Goal: Communication & Community: Connect with others

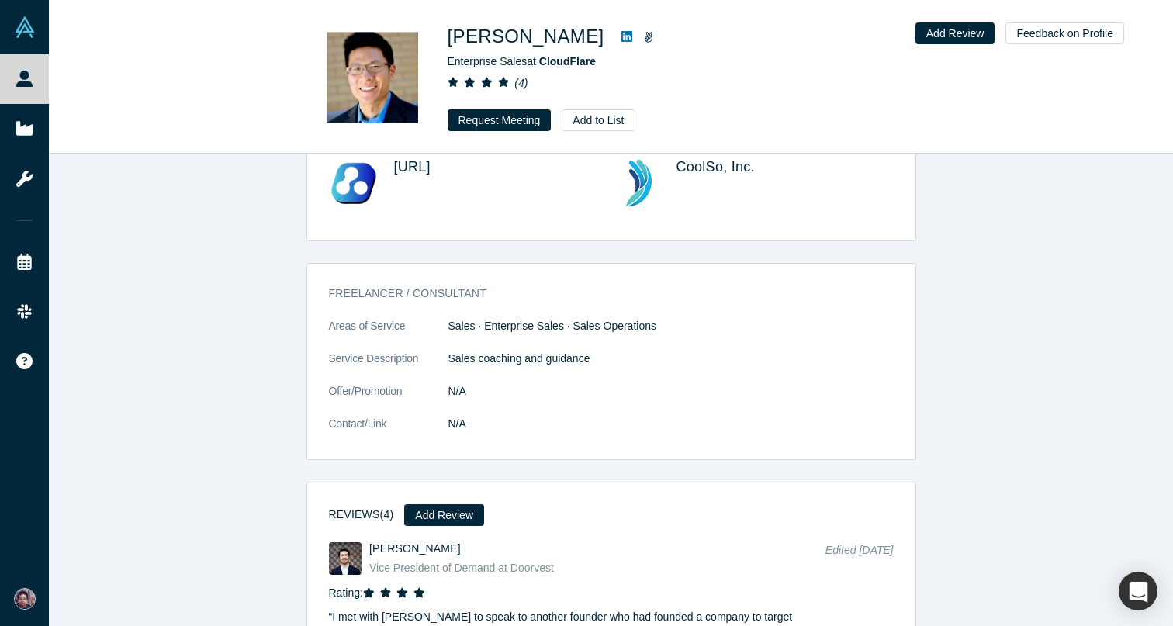
scroll to position [1312, 0]
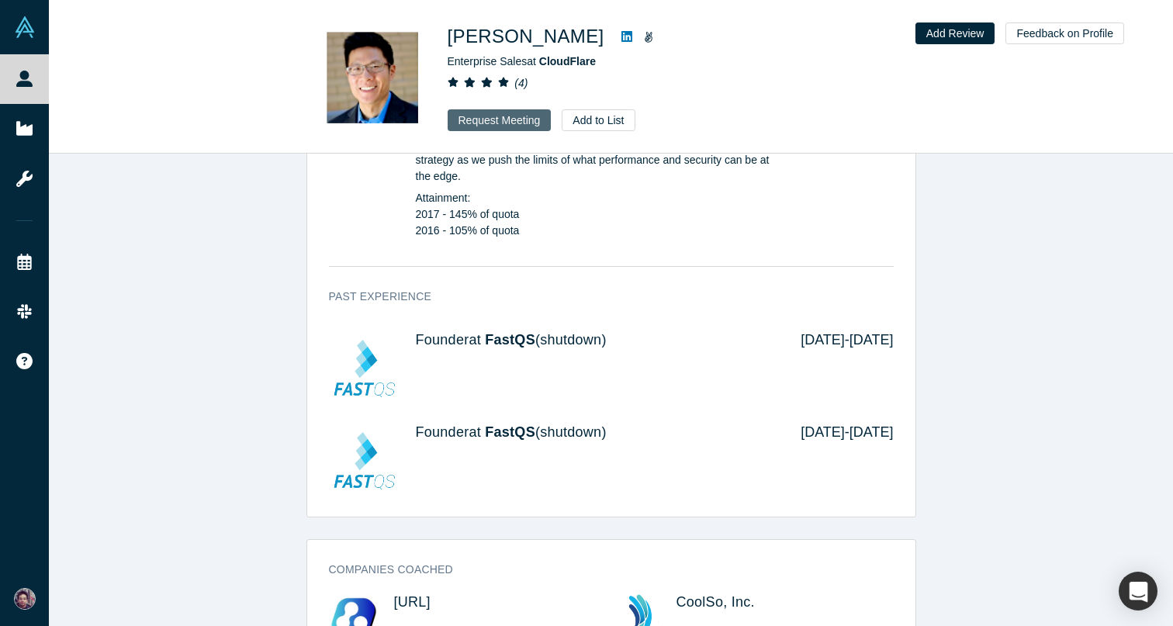
click at [503, 127] on button "Request Meeting" at bounding box center [500, 120] width 104 height 22
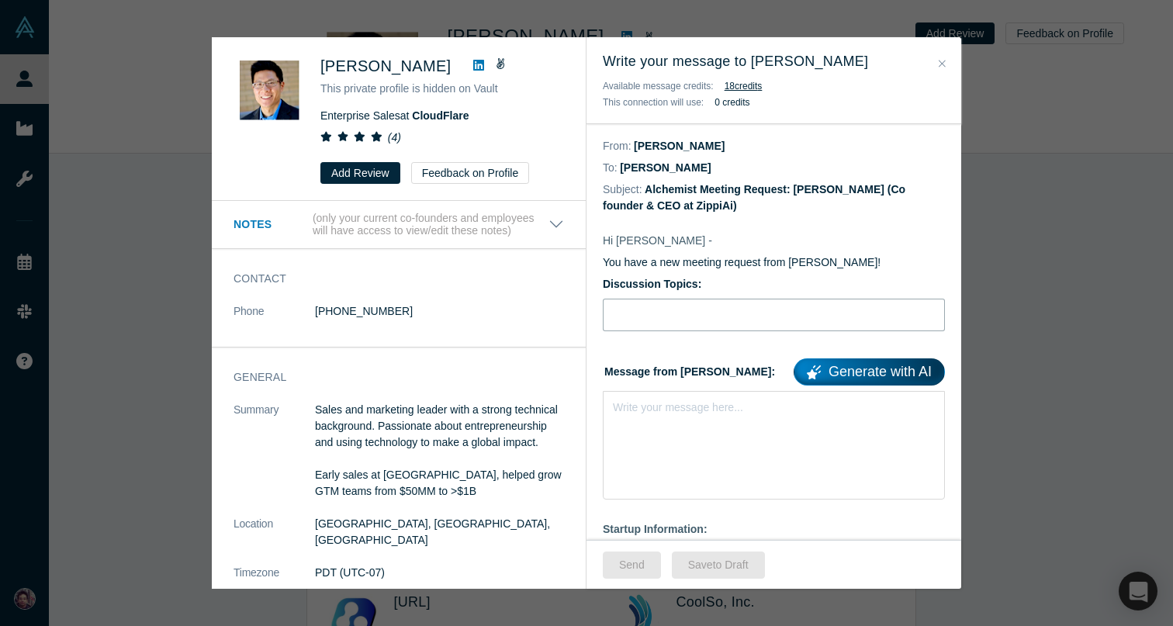
click at [673, 312] on input "Discussion Topics:" at bounding box center [774, 315] width 342 height 33
type input "Connecting to Alvin Tai"
click at [622, 408] on div "rdw-editor" at bounding box center [774, 404] width 321 height 16
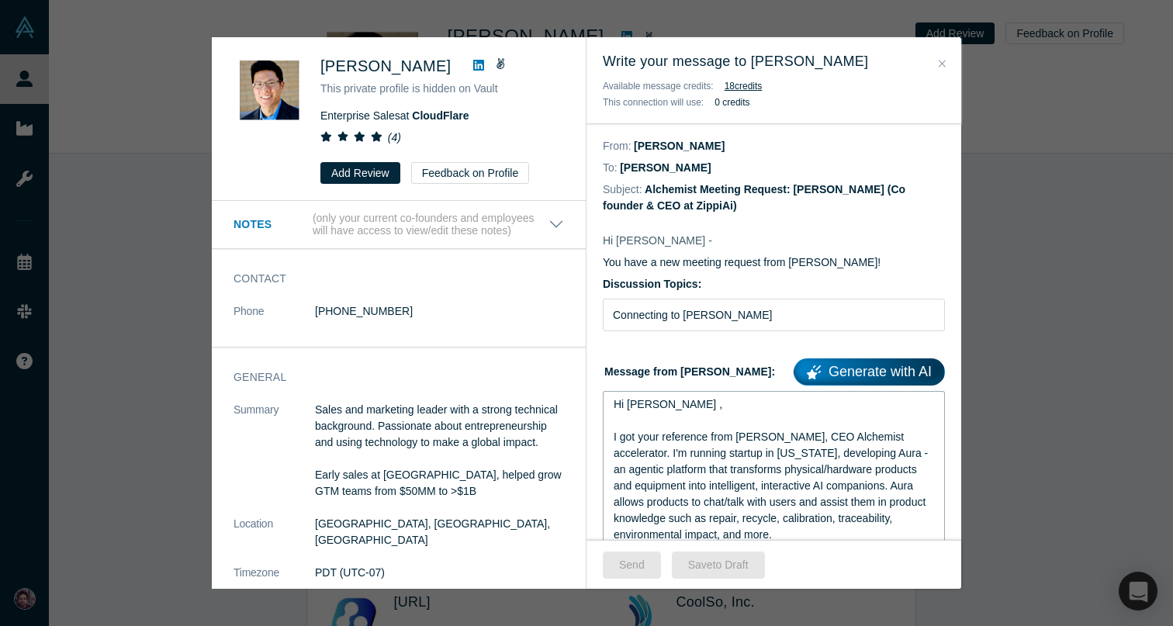
click at [634, 403] on span "Hi Ron ," at bounding box center [668, 404] width 109 height 12
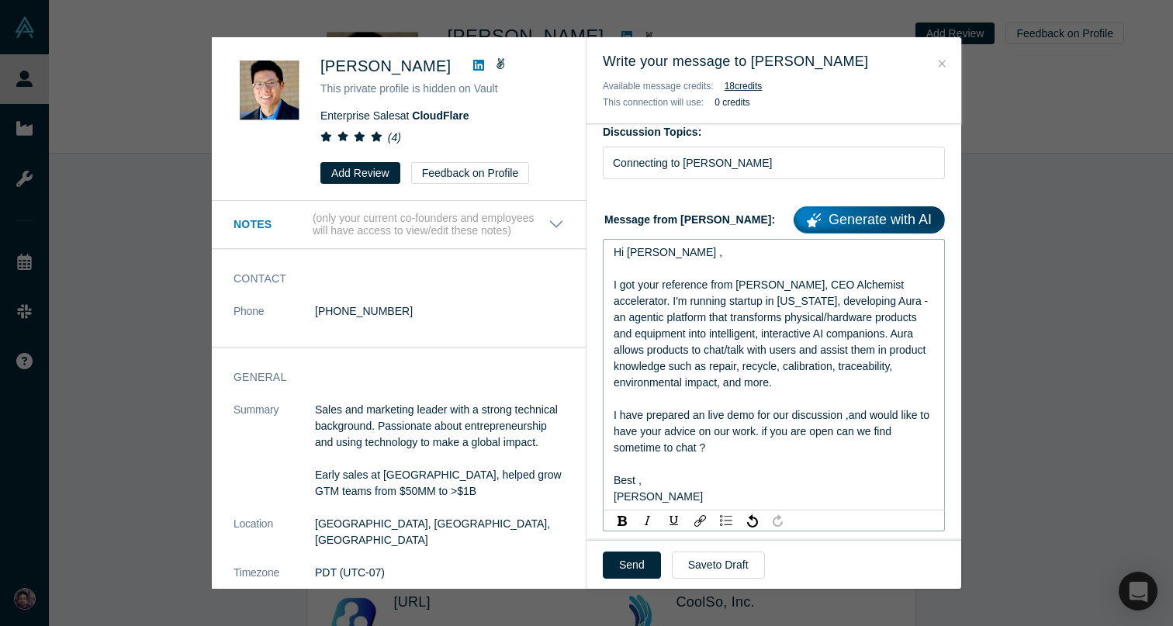
scroll to position [154, 0]
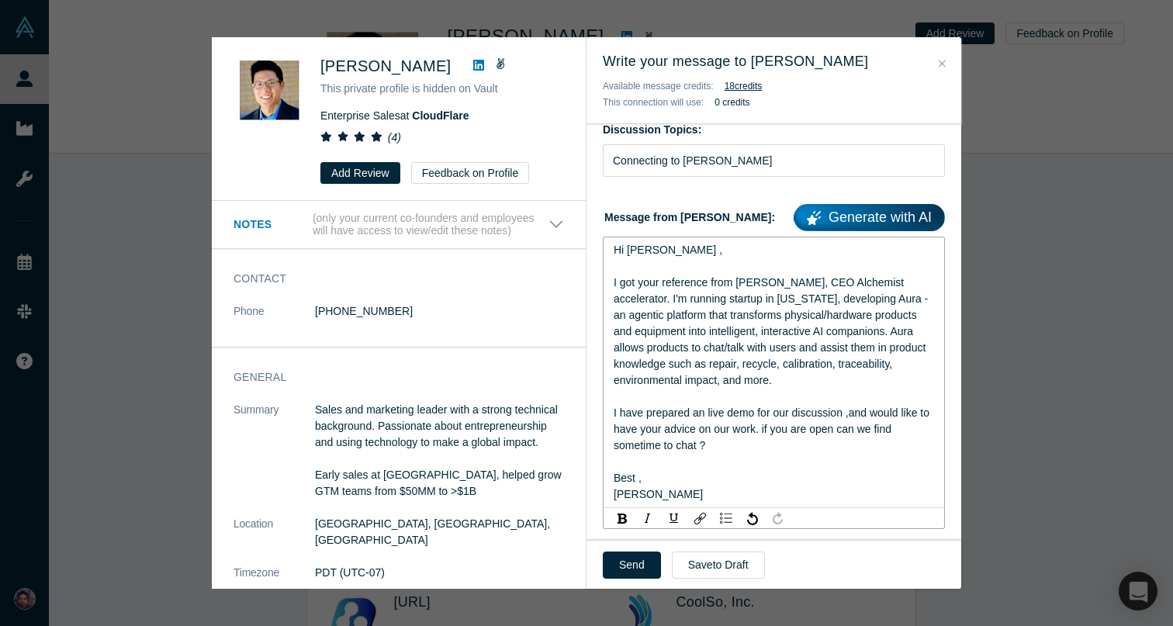
click at [745, 461] on div "rdw-editor" at bounding box center [774, 462] width 321 height 16
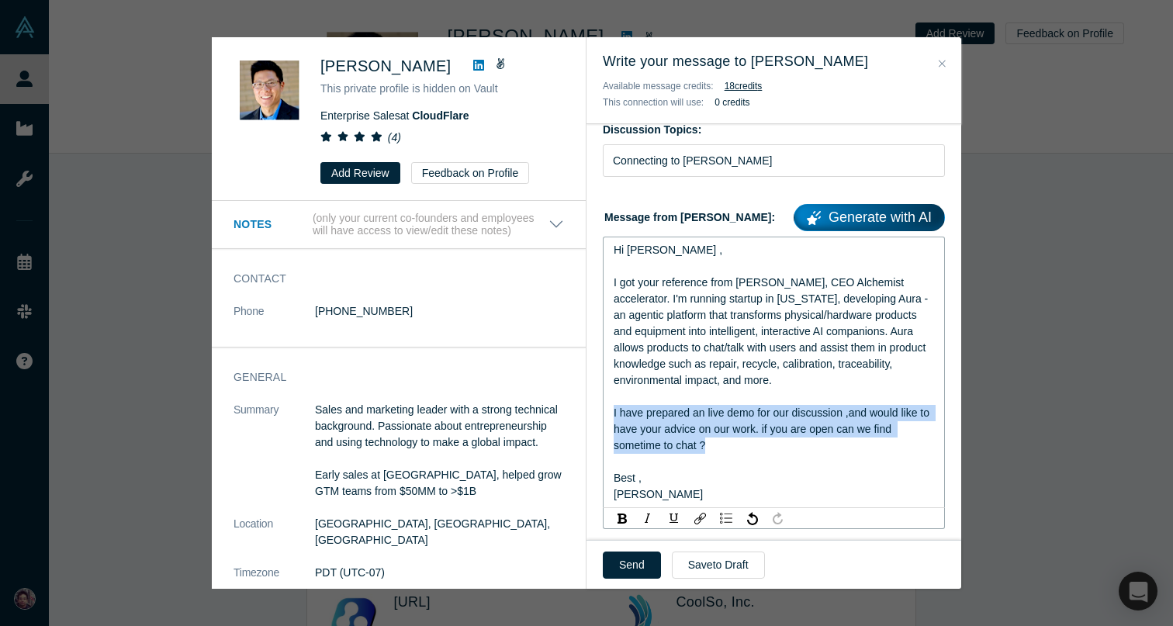
drag, startPoint x: 744, startPoint y: 445, endPoint x: 613, endPoint y: 410, distance: 135.7
click at [614, 410] on div "I have prepared an live demo for our discussion ,and would like to have your ad…" at bounding box center [774, 429] width 321 height 49
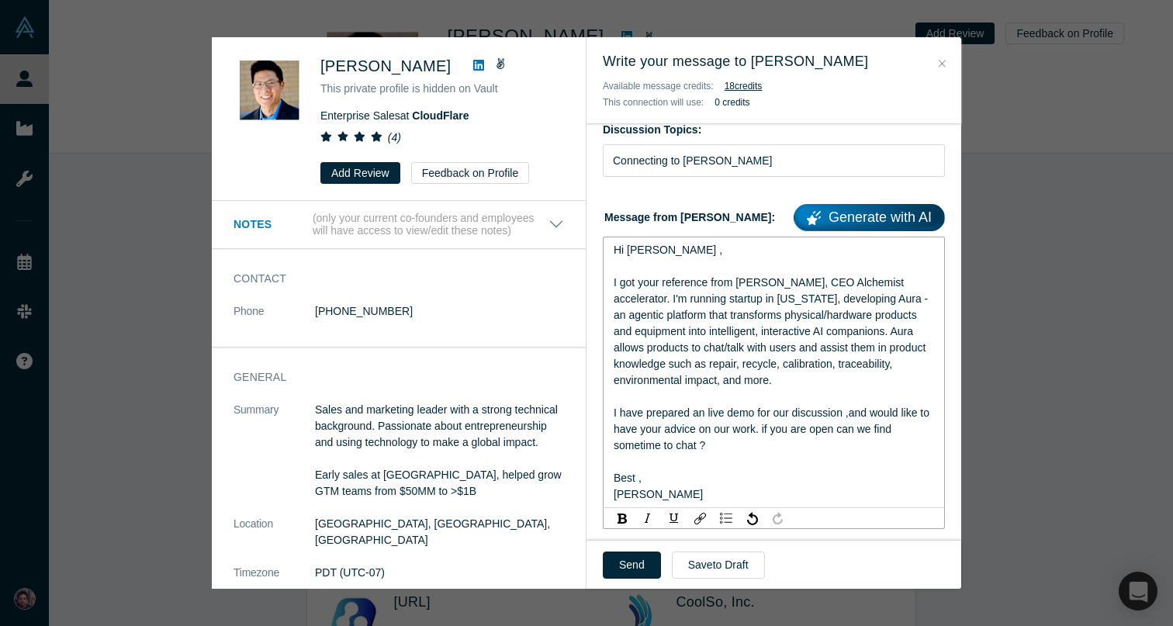
click at [780, 381] on div "I got your reference from [PERSON_NAME], CEO Alchemist accelerator. I'm running…" at bounding box center [774, 332] width 321 height 114
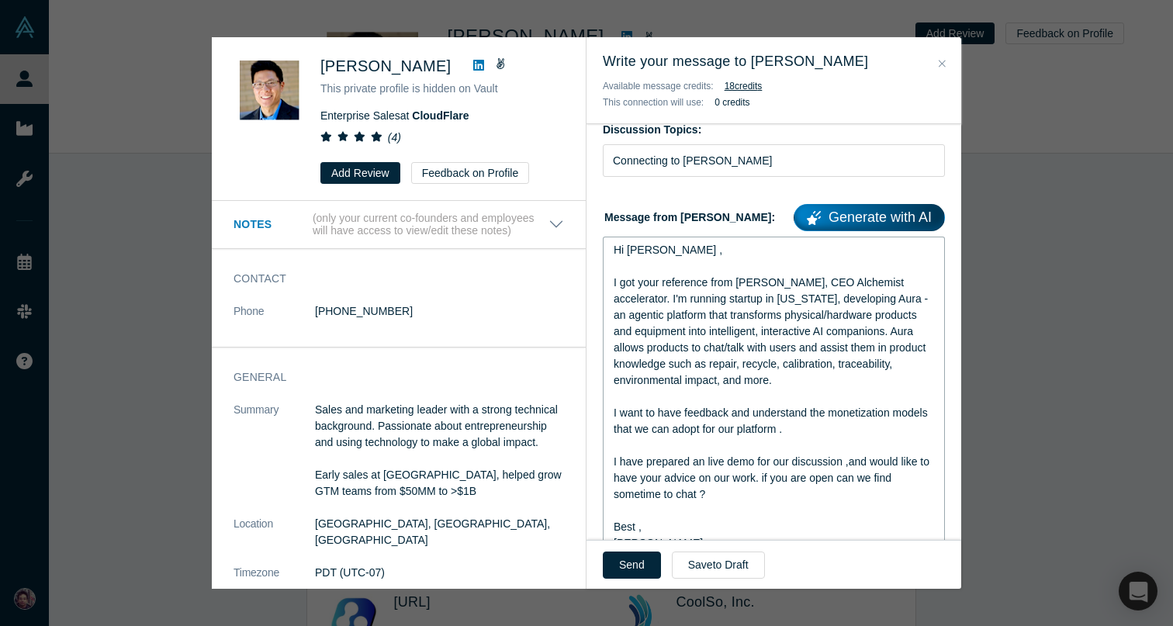
click at [614, 466] on span "I have prepared an live demo for our discussion ,and would like to have your ad…" at bounding box center [773, 477] width 319 height 45
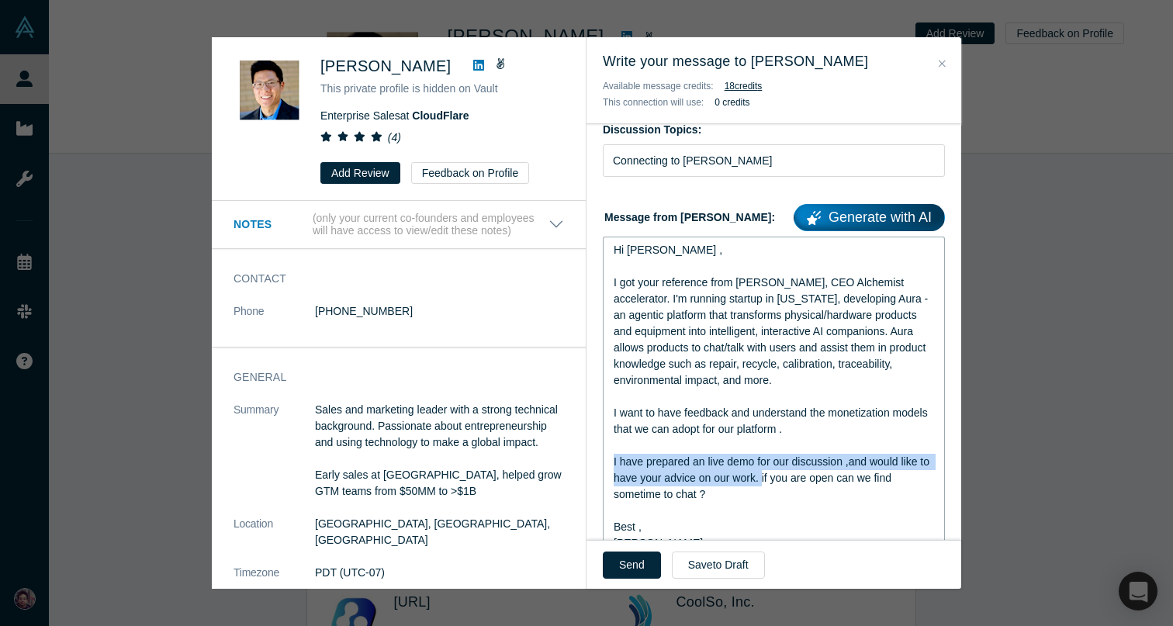
drag, startPoint x: 762, startPoint y: 480, endPoint x: 607, endPoint y: 458, distance: 156.8
click at [607, 458] on div "Hi Alvin , I got your reference from Ravi Belani, CEO Alchemist accelerator. I'…" at bounding box center [774, 397] width 342 height 320
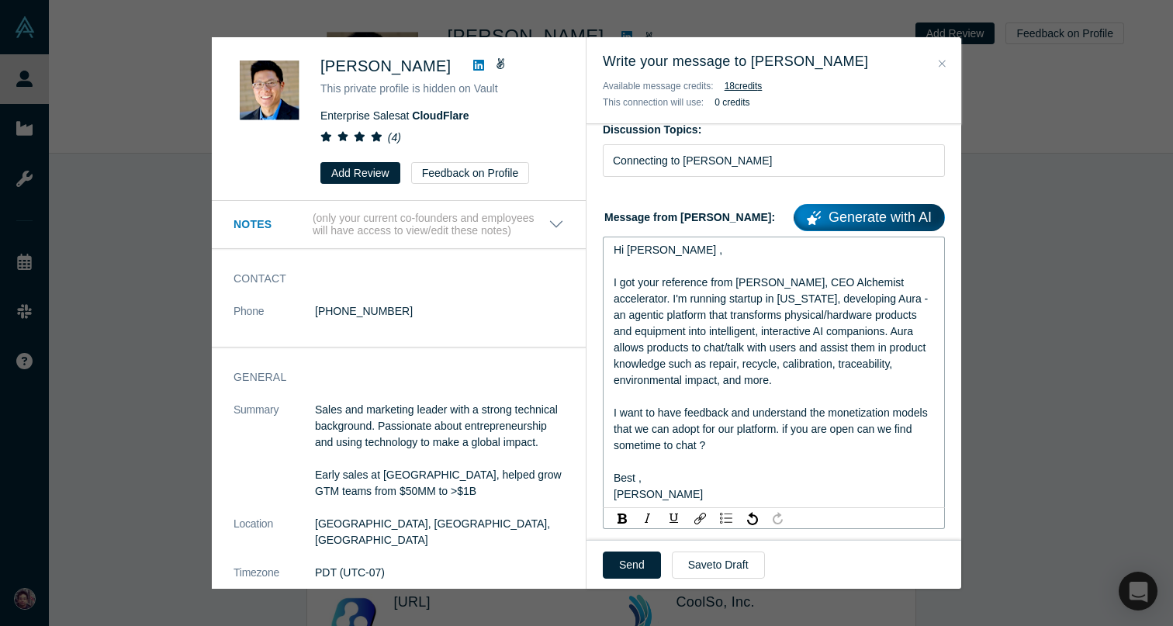
click at [721, 473] on div "Best ," at bounding box center [774, 478] width 321 height 16
click at [832, 417] on span "I want to have feedback and understand the monetization models that we can adop…" at bounding box center [772, 428] width 317 height 45
click at [835, 413] on span "I want to have feedback and understand the Sales and monetization models that w…" at bounding box center [773, 428] width 319 height 45
click at [666, 414] on span "I want to have feedback and understand the sales and monetization models that w…" at bounding box center [773, 428] width 319 height 45
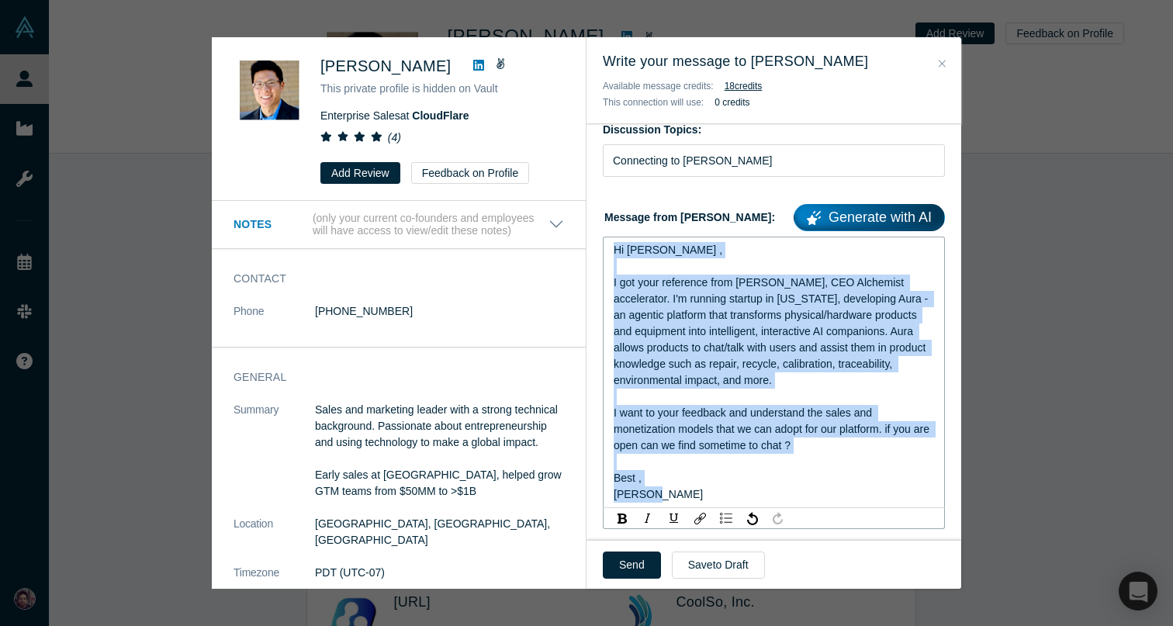
drag, startPoint x: 659, startPoint y: 494, endPoint x: 607, endPoint y: 247, distance: 252.1
click at [607, 247] on div "Hi [PERSON_NAME] , I got your reference from [PERSON_NAME], CEO Alchemist accel…" at bounding box center [774, 373] width 342 height 272
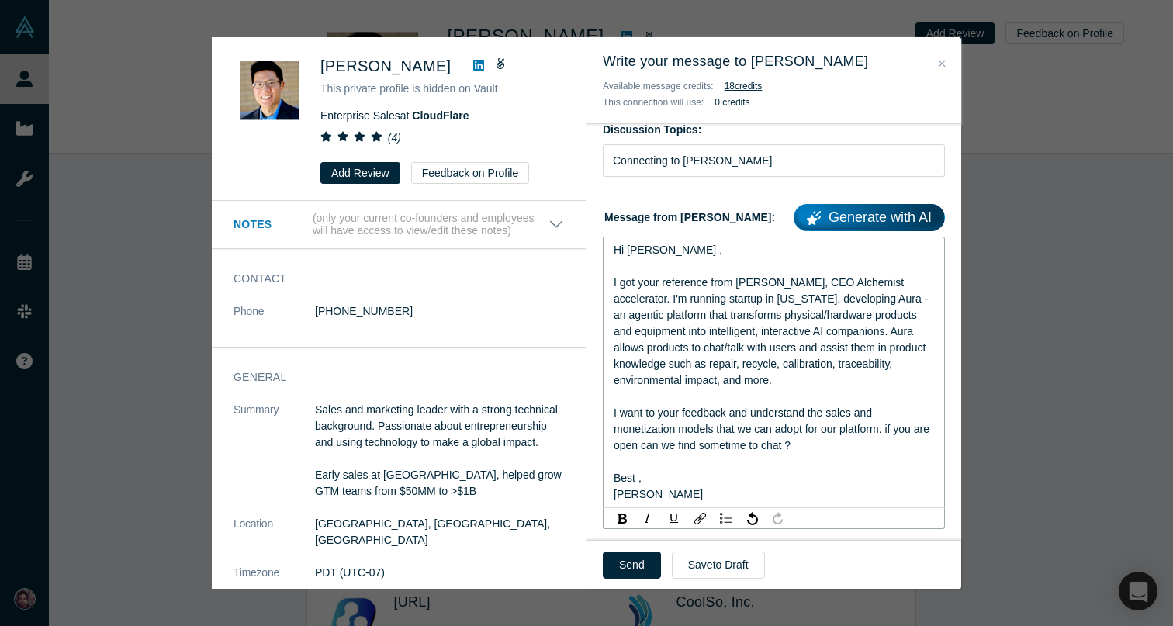
click at [705, 458] on div "rdw-editor" at bounding box center [774, 462] width 321 height 16
click at [617, 566] on button "Send" at bounding box center [632, 565] width 58 height 27
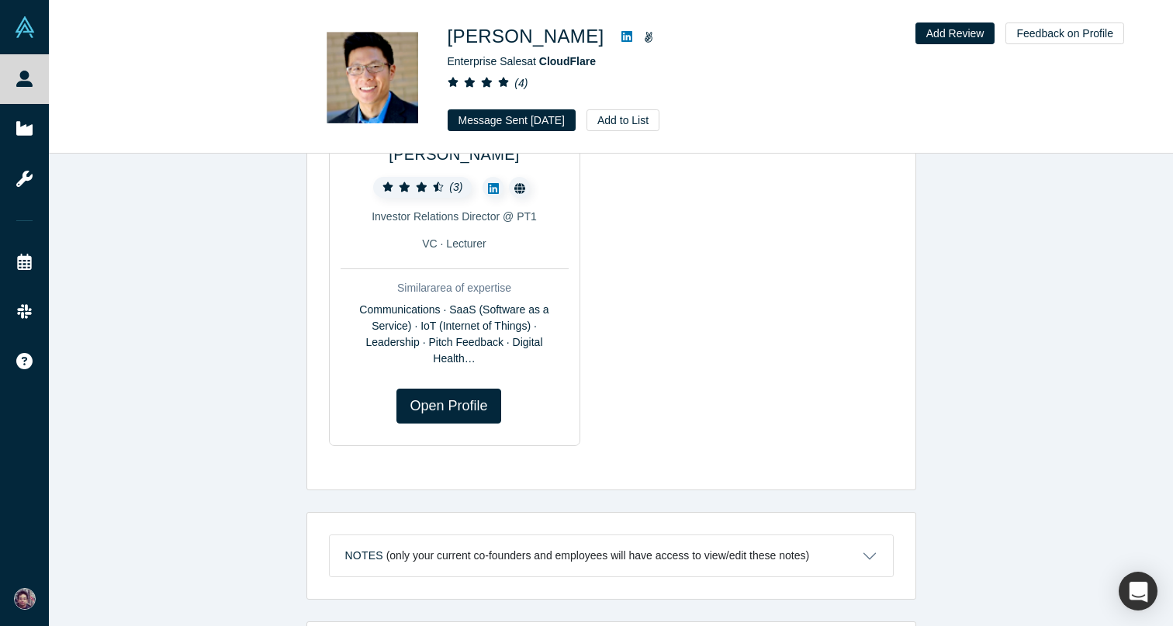
scroll to position [0, 0]
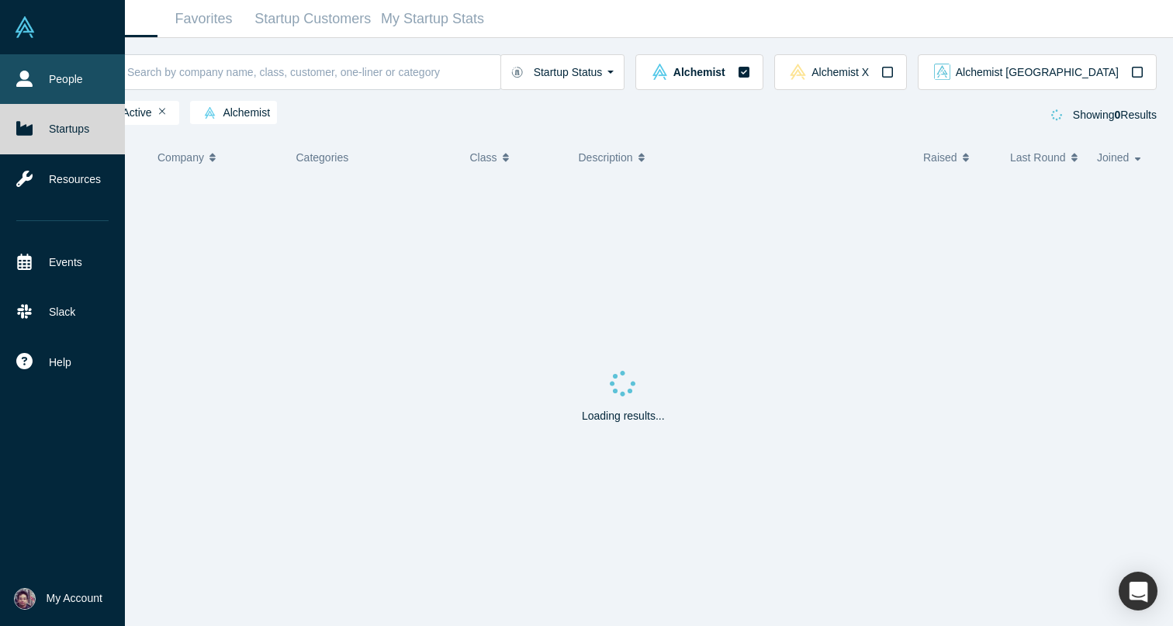
click at [23, 85] on icon at bounding box center [24, 79] width 16 height 16
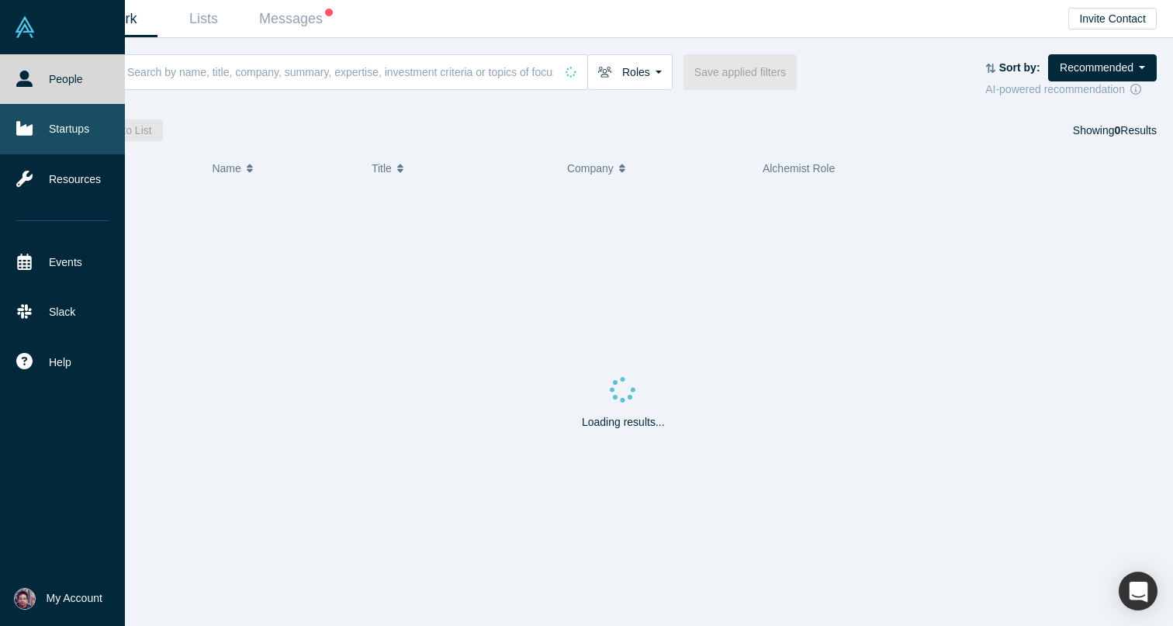
click at [41, 130] on link "Startups" at bounding box center [62, 129] width 125 height 50
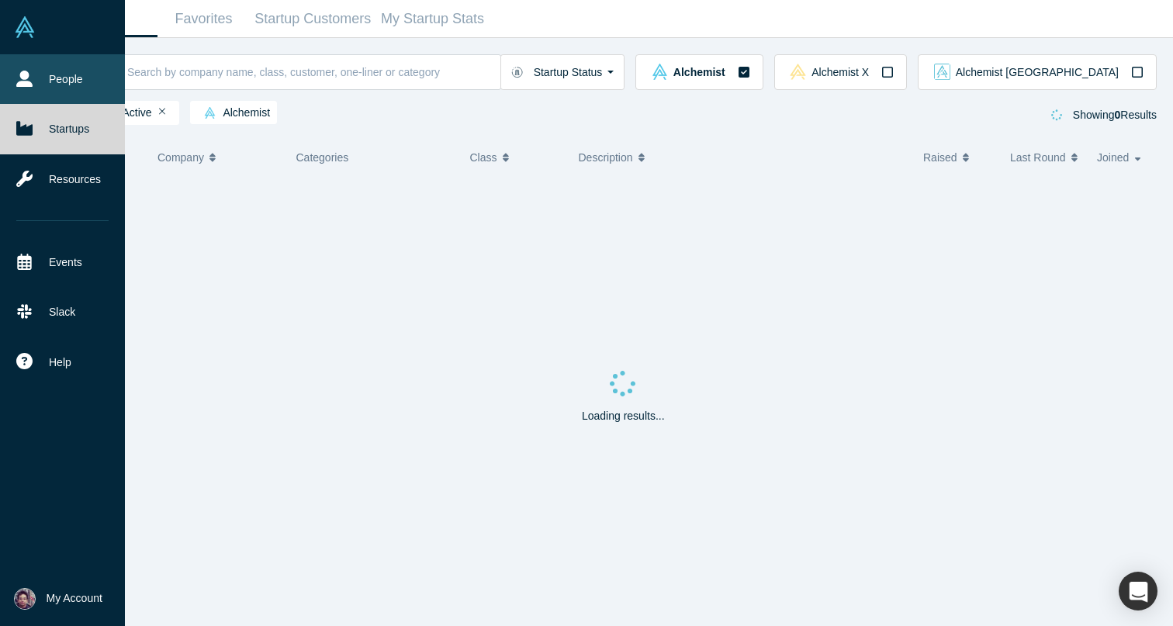
click at [71, 67] on link "People" at bounding box center [62, 79] width 125 height 50
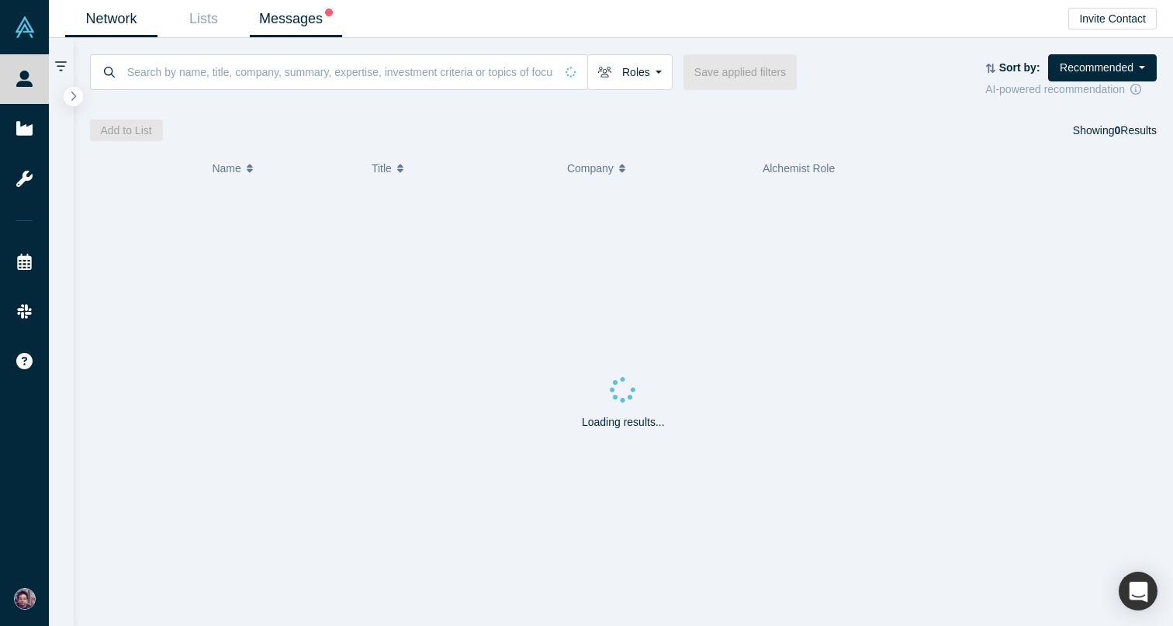
click at [306, 11] on link "Messages" at bounding box center [296, 19] width 92 height 36
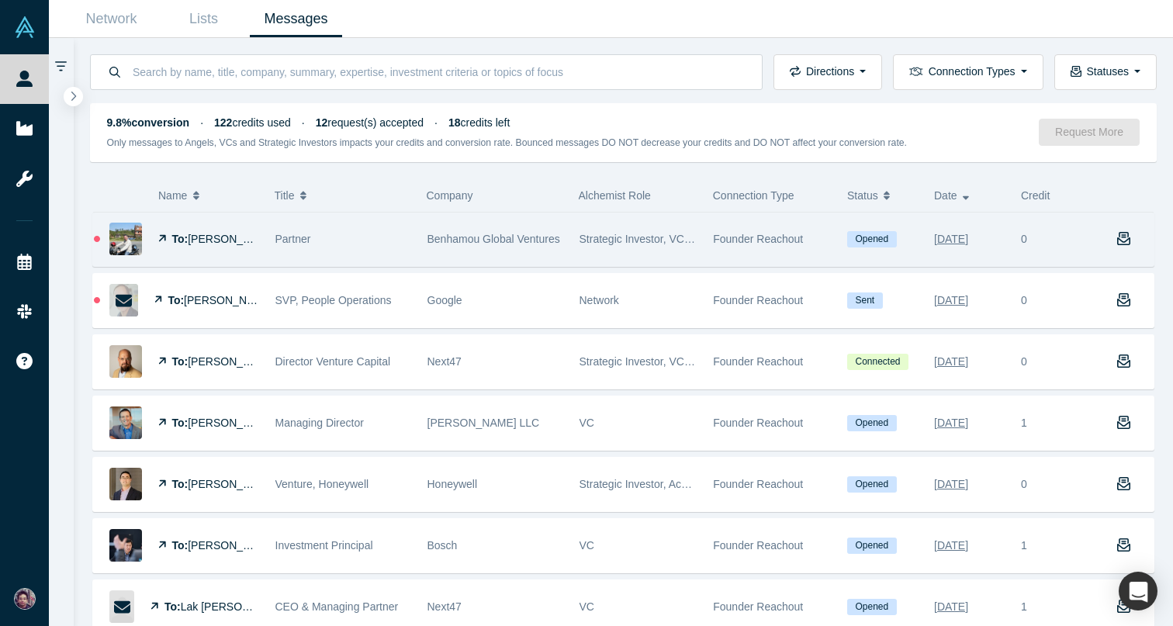
click at [589, 245] on div "Strategic Investor, VC, Mentor" at bounding box center [638, 240] width 118 height 54
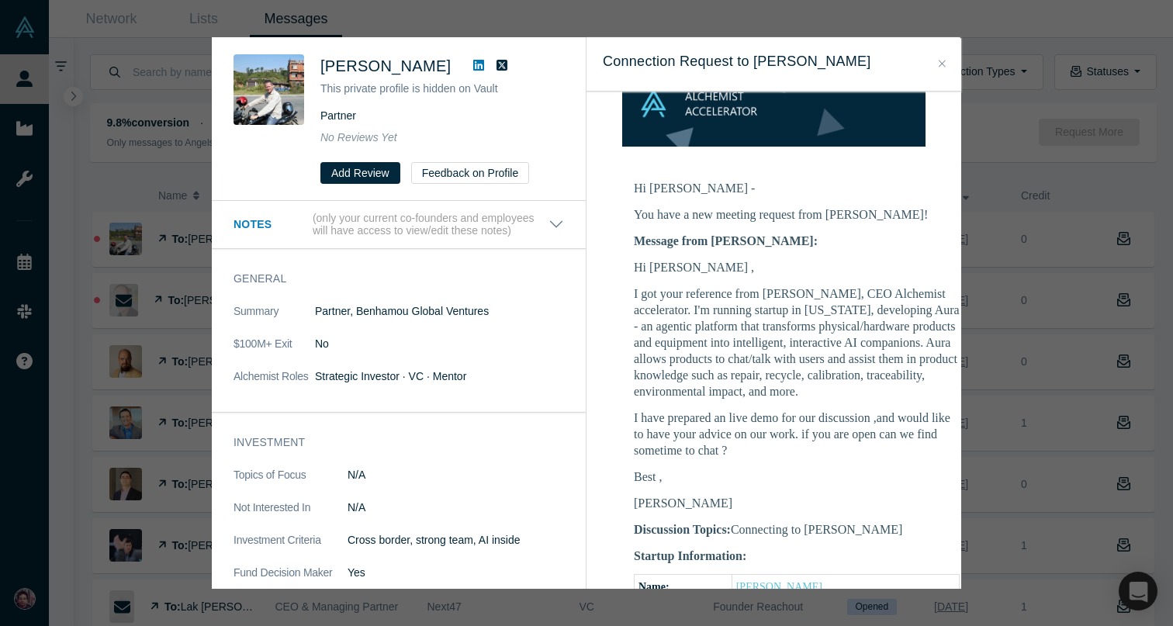
scroll to position [215, 0]
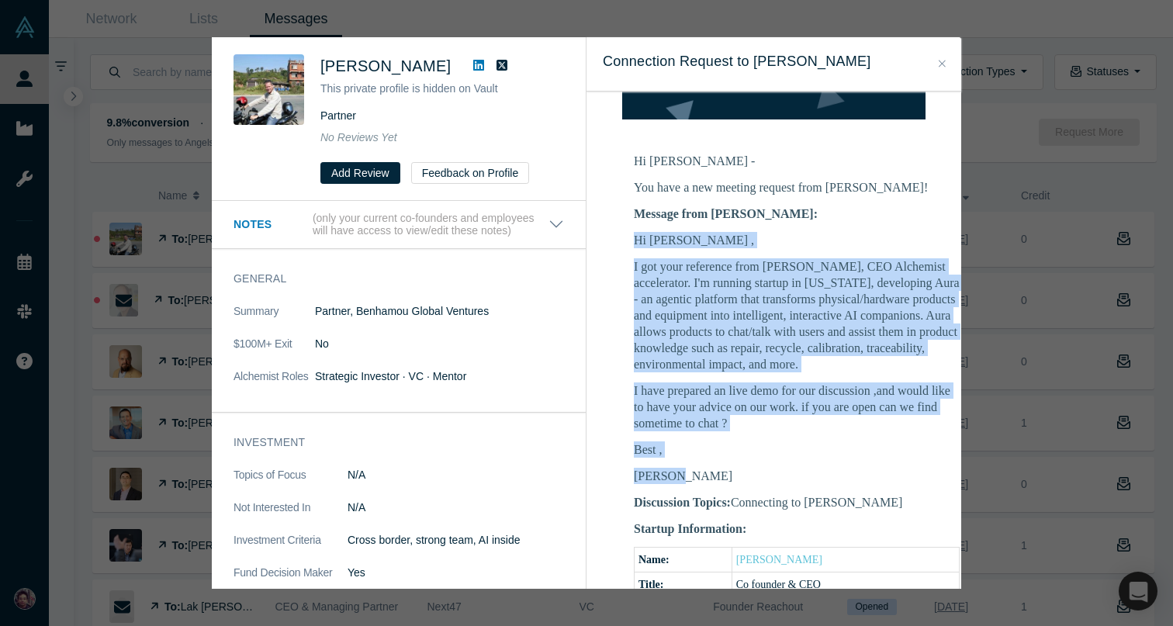
drag, startPoint x: 691, startPoint y: 458, endPoint x: 634, endPoint y: 223, distance: 242.0
click at [634, 232] on div "Hi Ron , I got your reference from Ravi Belani, CEO Alchemist accelerator. I'm …" at bounding box center [797, 358] width 326 height 252
copy div "Hi Ron , I got your reference from Ravi Belani, CEO Alchemist accelerator. I'm …"
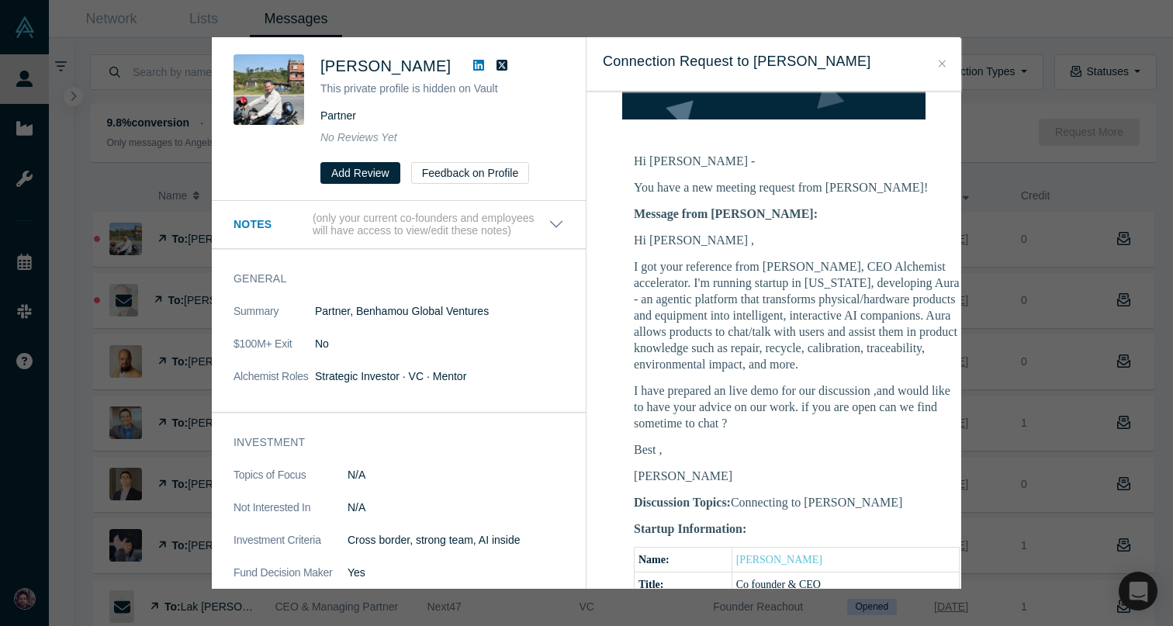
click at [132, 117] on div "Was the recommendation useful? Ron Sege This private profile is hidden on Vault…" at bounding box center [586, 313] width 1173 height 626
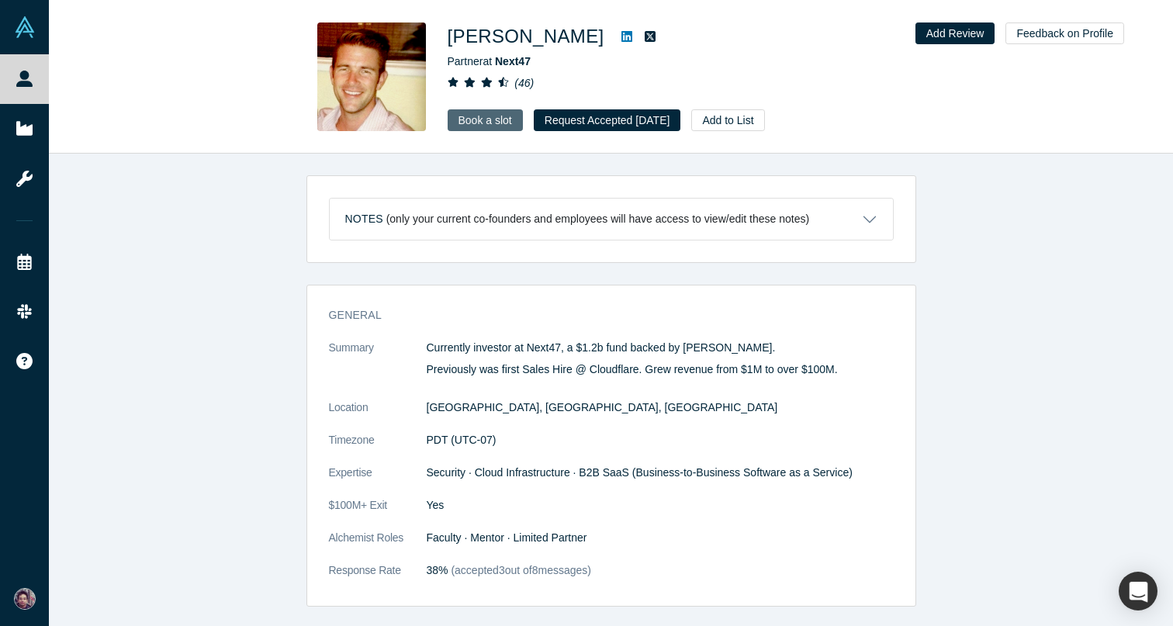
click at [486, 125] on link "Book a slot" at bounding box center [485, 120] width 75 height 22
click at [632, 33] on icon at bounding box center [626, 36] width 11 height 11
click at [470, 33] on h1 "Micah Smurthwaite" at bounding box center [526, 36] width 157 height 28
copy h1 "Micah"
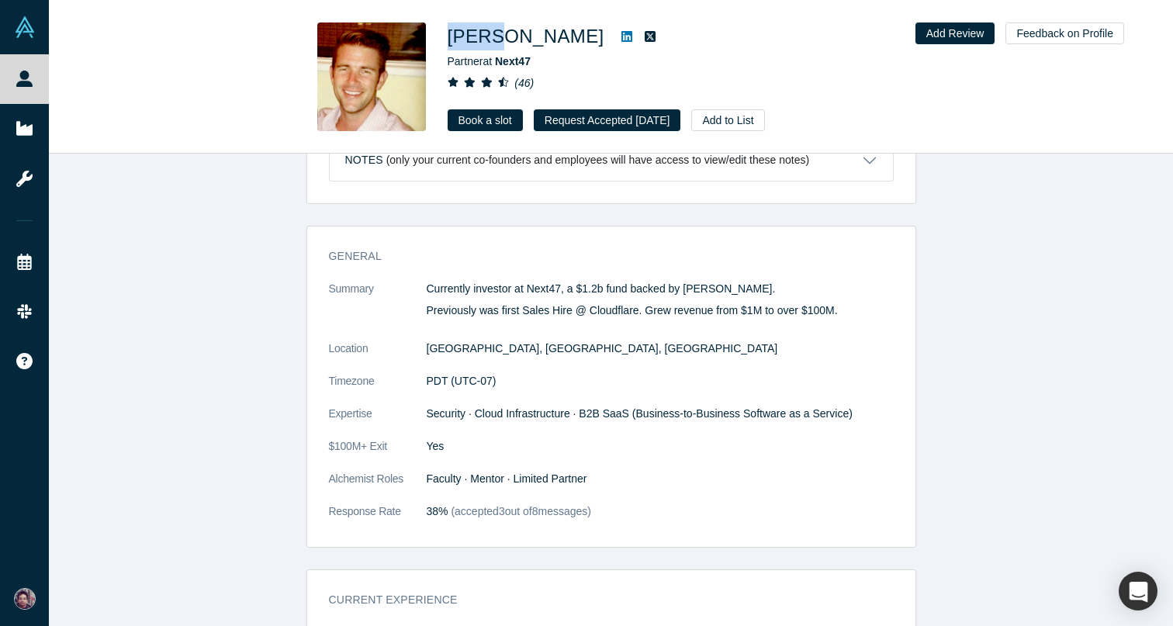
scroll to position [74, 0]
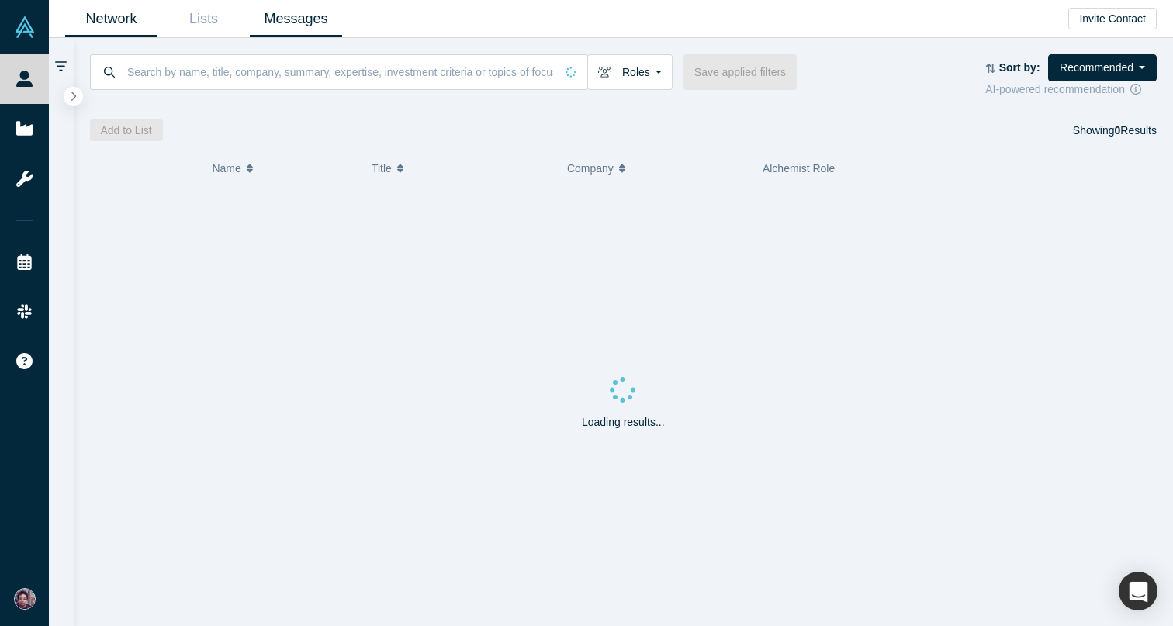
click at [330, 15] on link "Messages" at bounding box center [296, 19] width 92 height 36
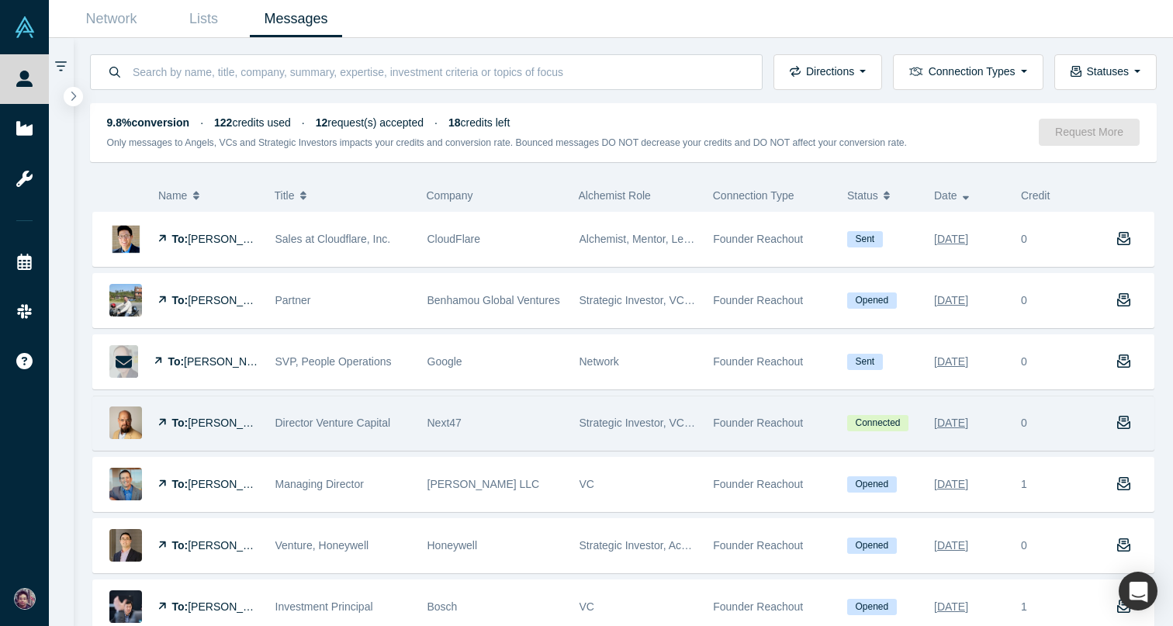
click at [465, 419] on div "Next47" at bounding box center [495, 423] width 136 height 54
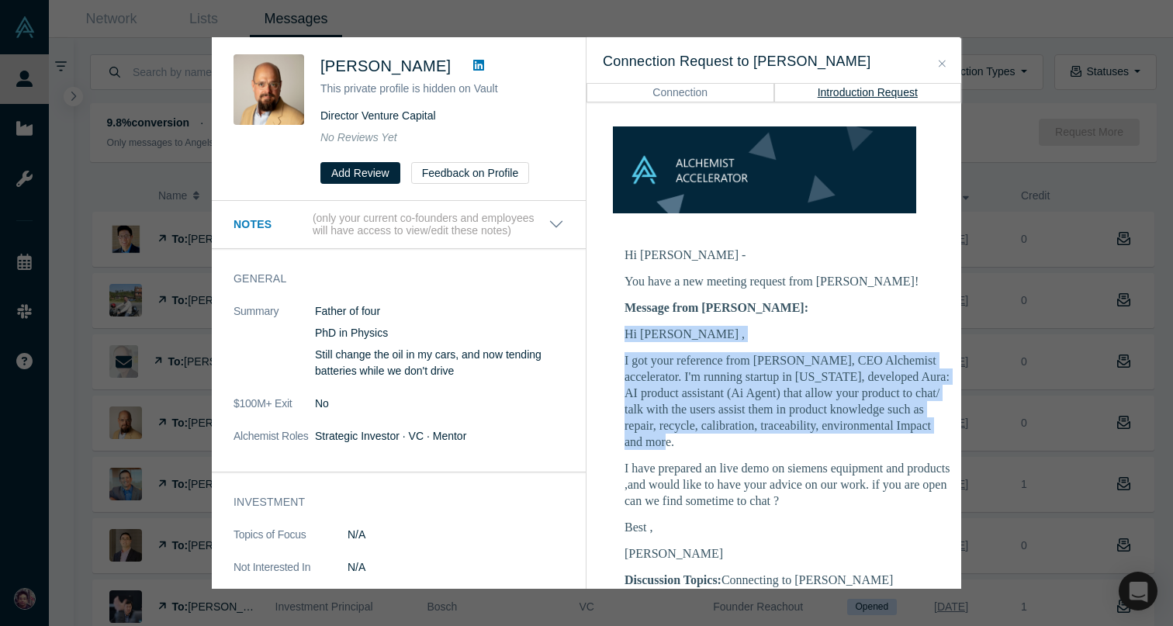
scroll to position [132, 29]
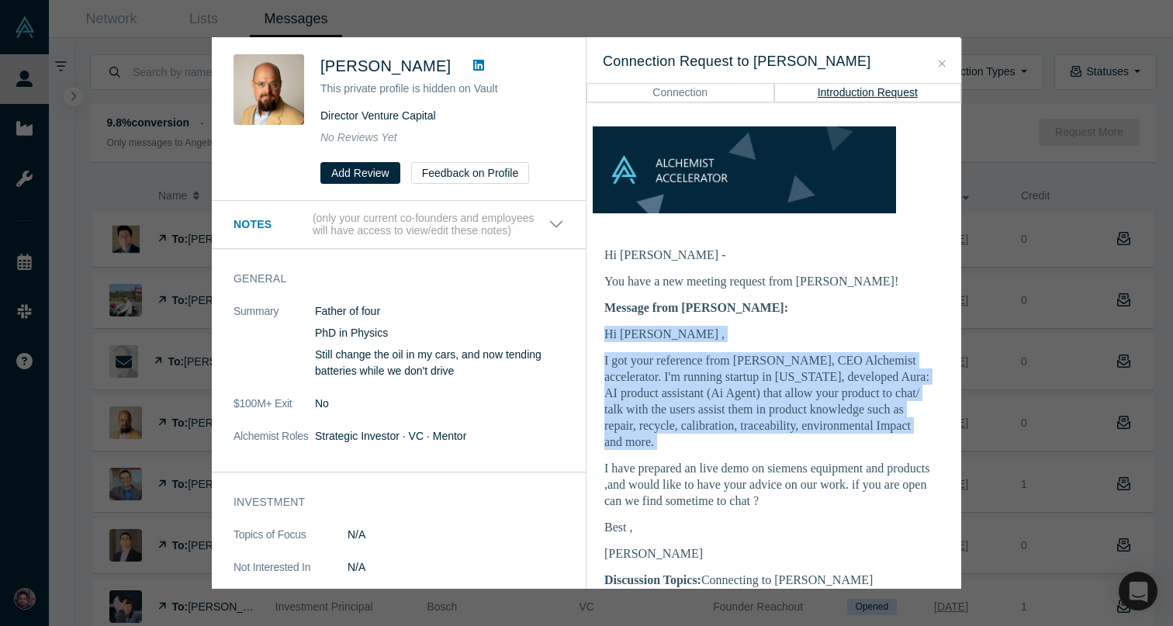
drag, startPoint x: 631, startPoint y: 317, endPoint x: 942, endPoint y: 417, distance: 326.0
copy div "Hi Jason , I got your reference from Ravi Belani, CEO Alchemist accelerator. I'…"
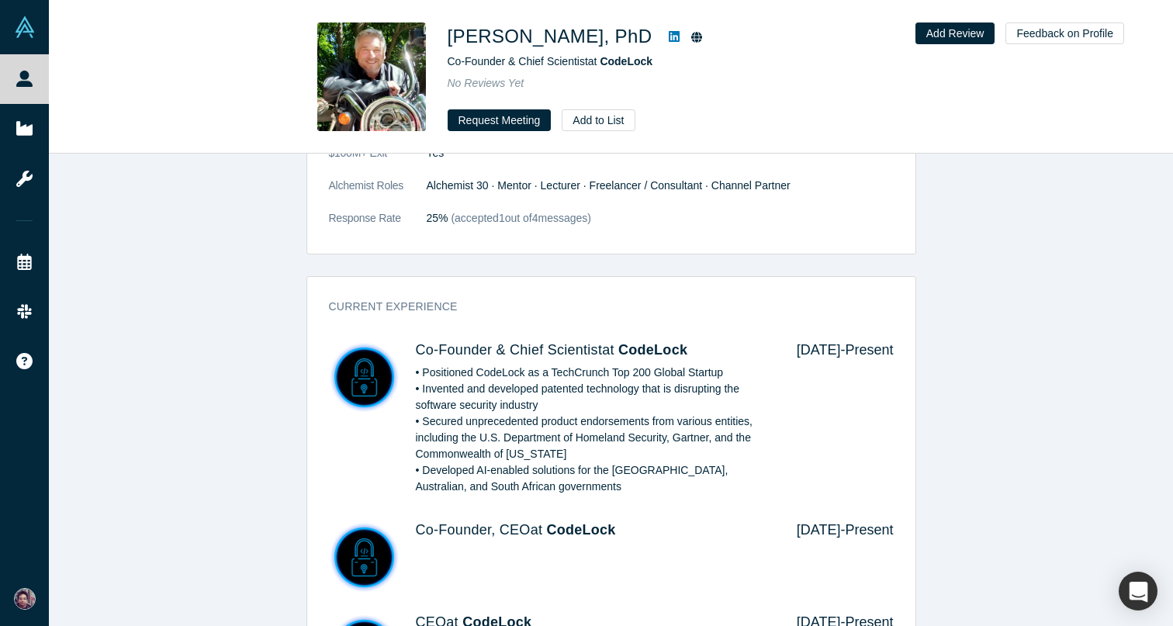
scroll to position [299, 0]
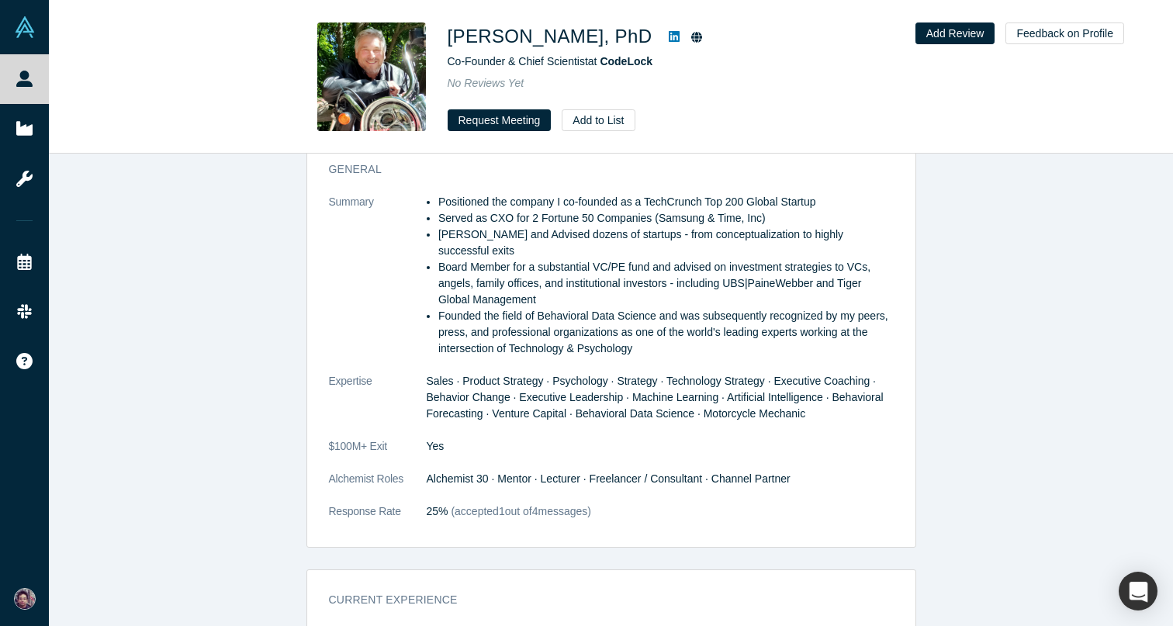
click at [669, 33] on icon at bounding box center [674, 36] width 11 height 11
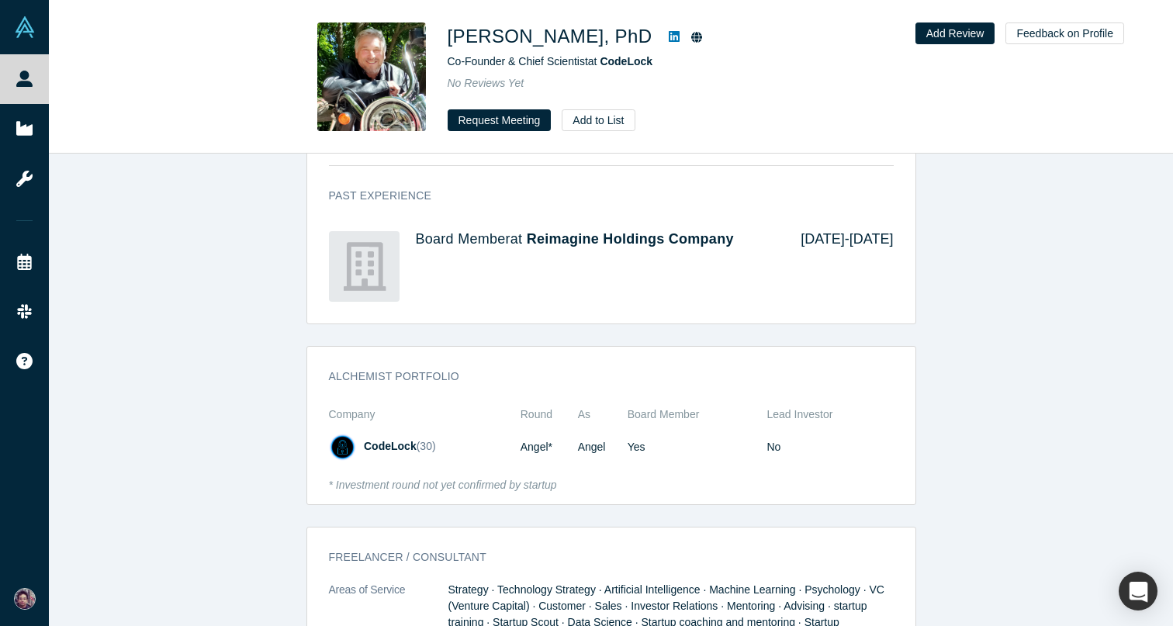
scroll to position [1122, 0]
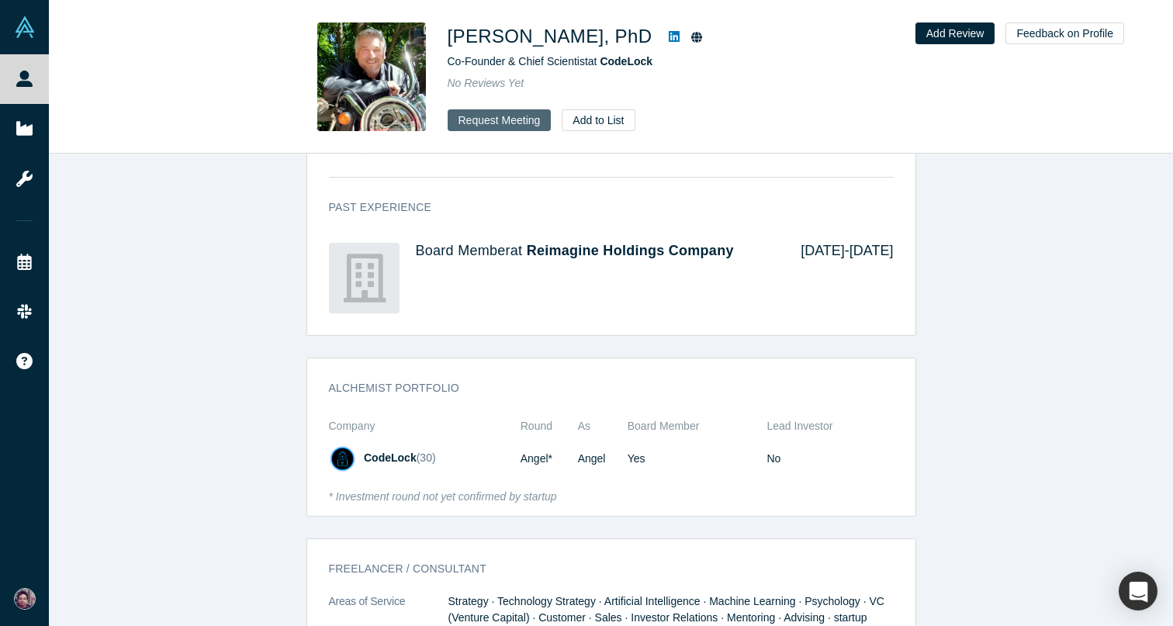
click at [507, 126] on button "Request Meeting" at bounding box center [500, 120] width 104 height 22
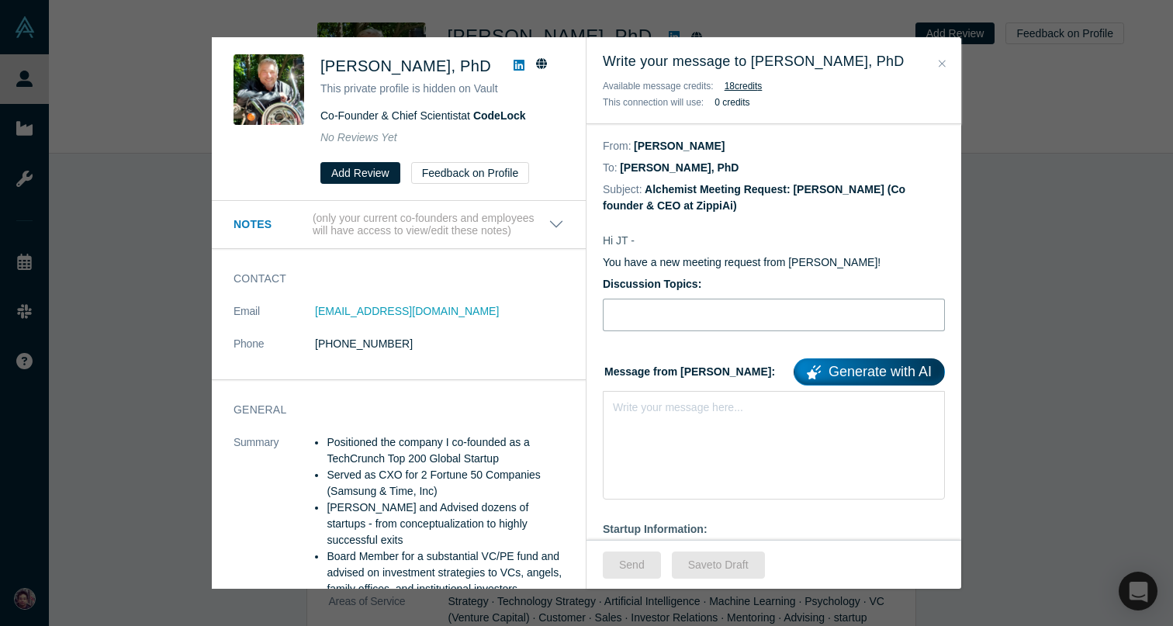
click at [662, 310] on input "Discussion Topics:" at bounding box center [774, 315] width 342 height 33
click at [688, 428] on div "Write your message here..." at bounding box center [774, 445] width 342 height 109
click at [707, 316] on input "Connecting to [PERSON_NAME]" at bounding box center [774, 315] width 342 height 33
type input "Connecting to [PERSON_NAME]"
click at [690, 405] on div "rdw-editor" at bounding box center [774, 404] width 321 height 16
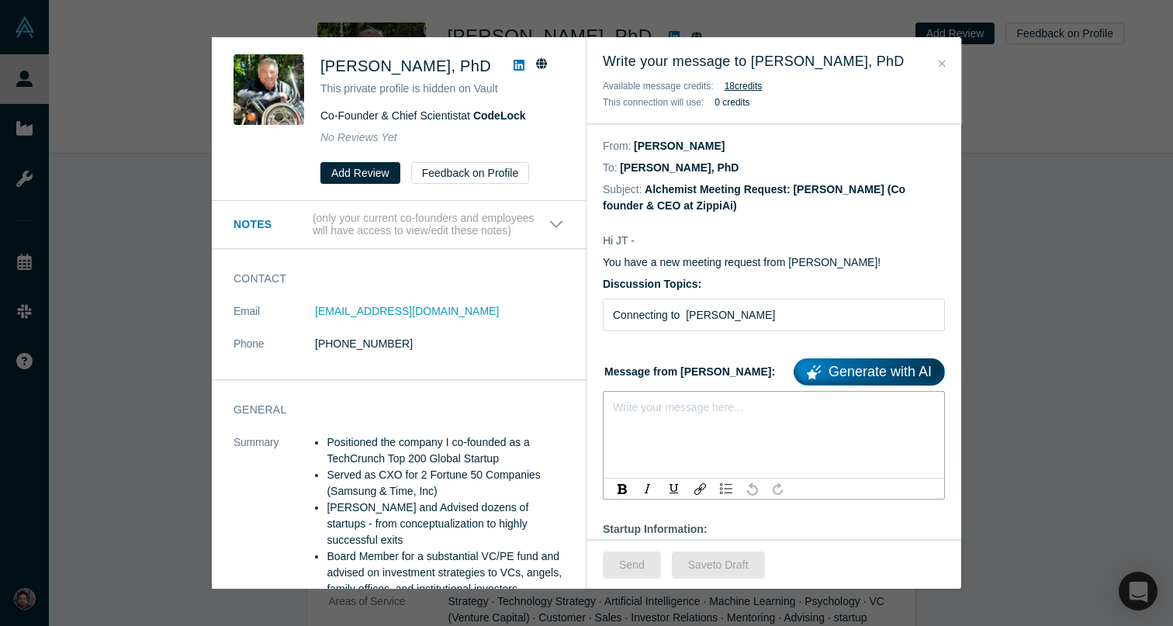
click at [143, 131] on div "[PERSON_NAME], PhD This private profile is hidden on Vault Co-Founder & Chief S…" at bounding box center [586, 313] width 1173 height 626
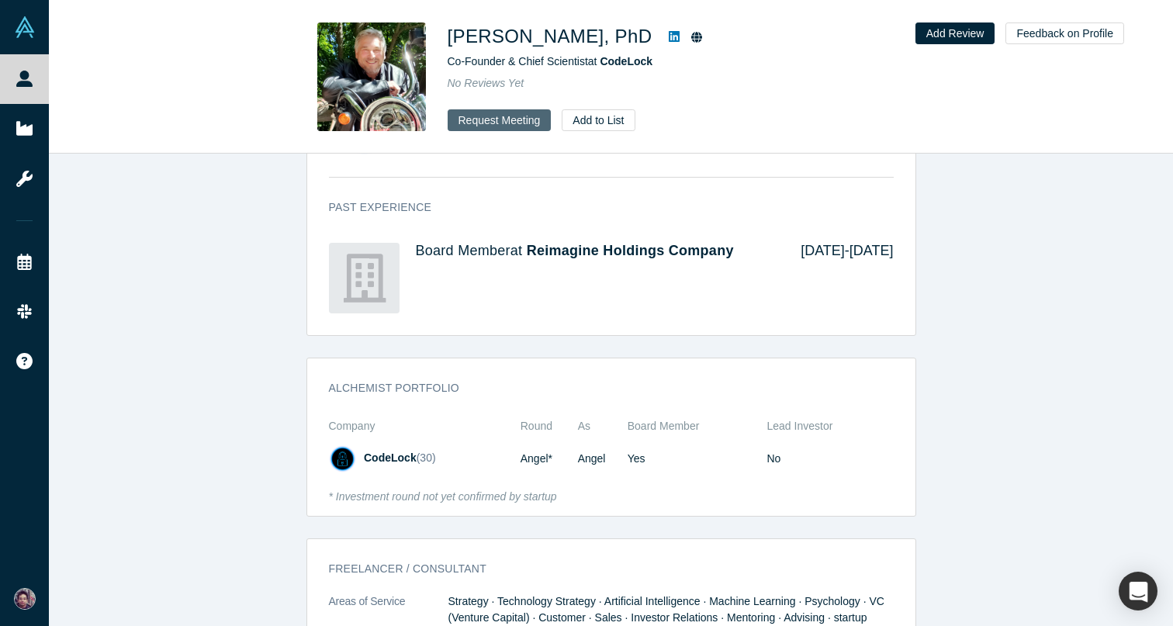
click at [523, 123] on button "Request Meeting" at bounding box center [500, 120] width 104 height 22
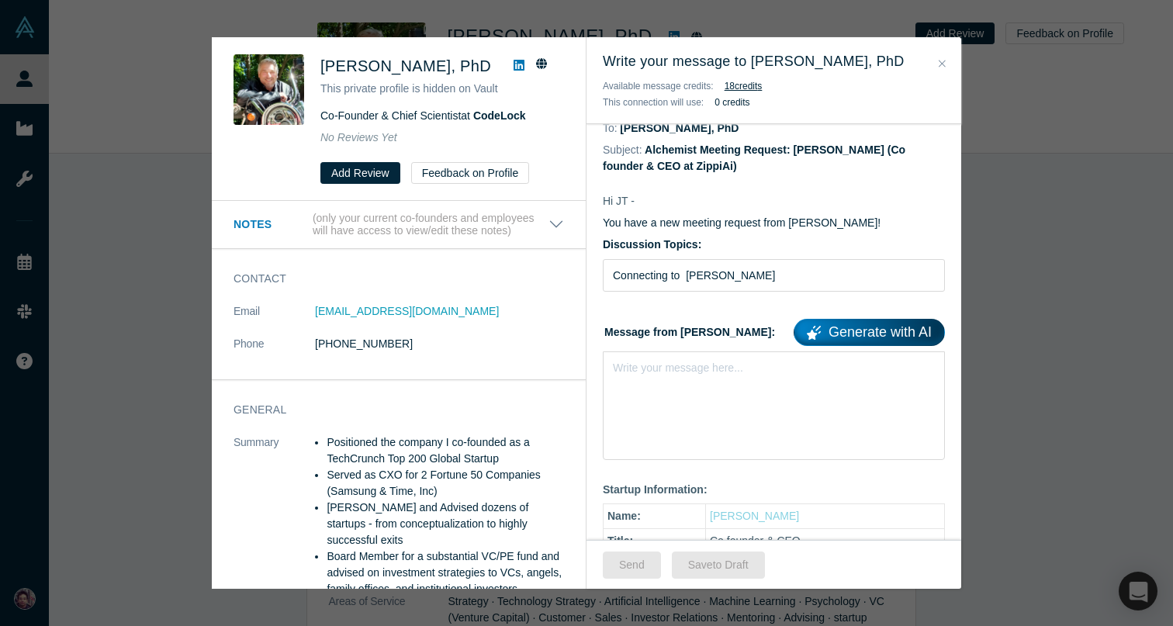
scroll to position [40, 0]
click at [660, 390] on div "Write your message here..." at bounding box center [774, 405] width 342 height 109
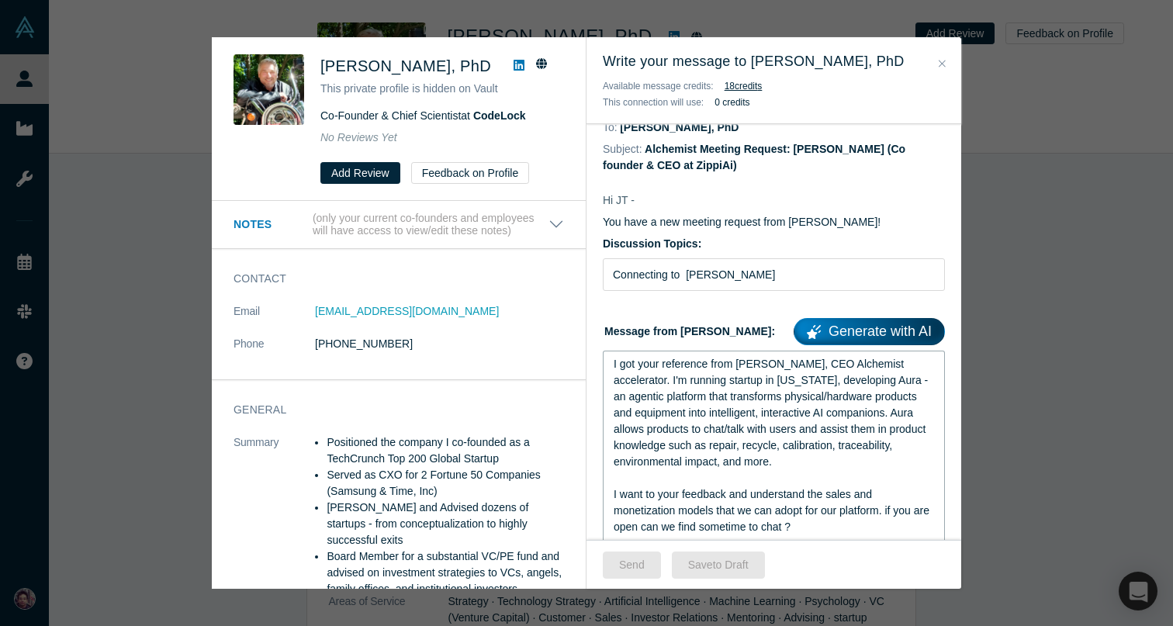
scroll to position [0, 0]
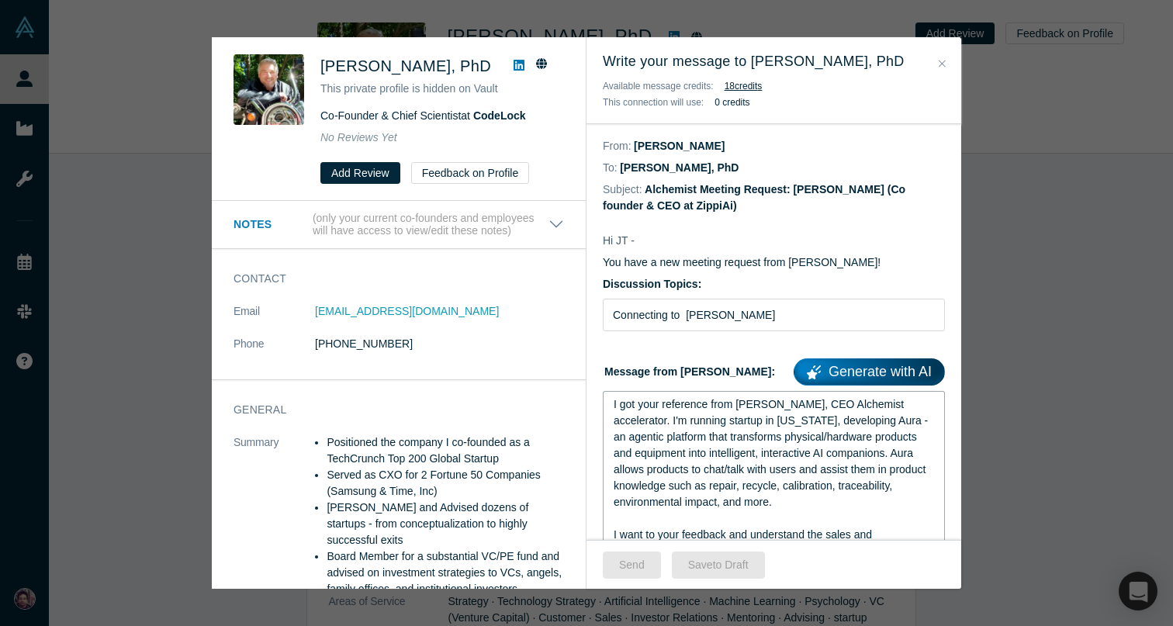
click at [611, 407] on div "I got your reference from [PERSON_NAME], CEO Alchemist accelerator. I'm running…" at bounding box center [774, 510] width 342 height 239
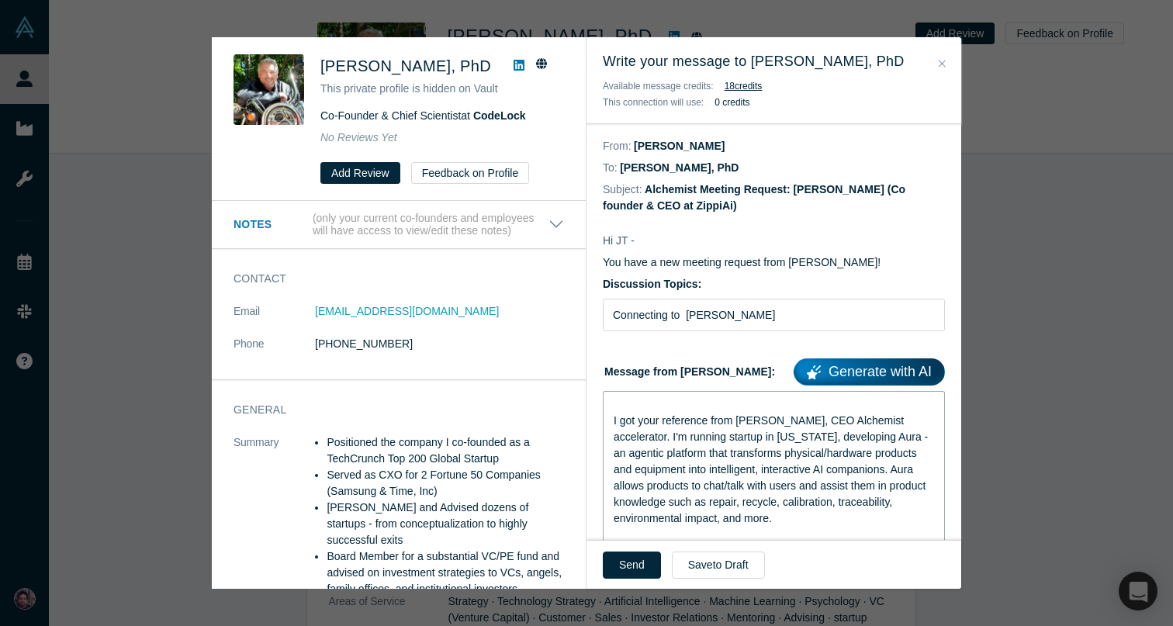
click at [623, 398] on div "rdw-editor" at bounding box center [774, 404] width 321 height 16
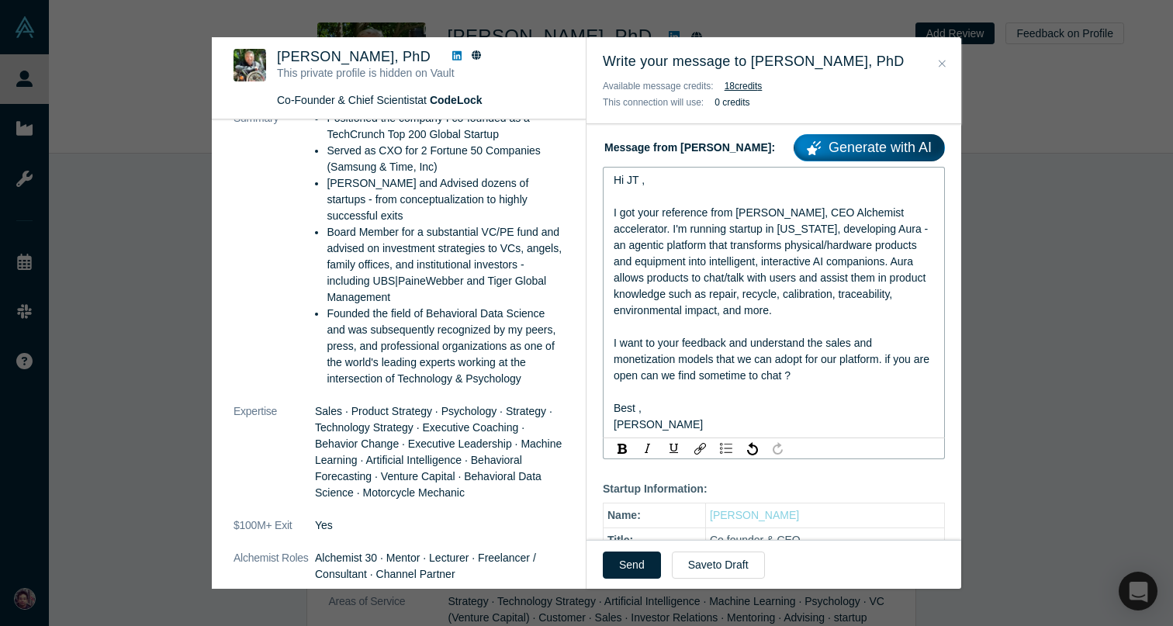
scroll to position [245, 0]
click at [662, 359] on span "I want to your feedback and understand the sales and monetization models that w…" at bounding box center [773, 359] width 319 height 45
click at [821, 362] on span "I want to your feedback and understand the sales and product strategy models th…" at bounding box center [775, 359] width 323 height 45
click at [904, 361] on span "I want to your feedback and understand the sales and product strategy models th…" at bounding box center [771, 359] width 315 height 45
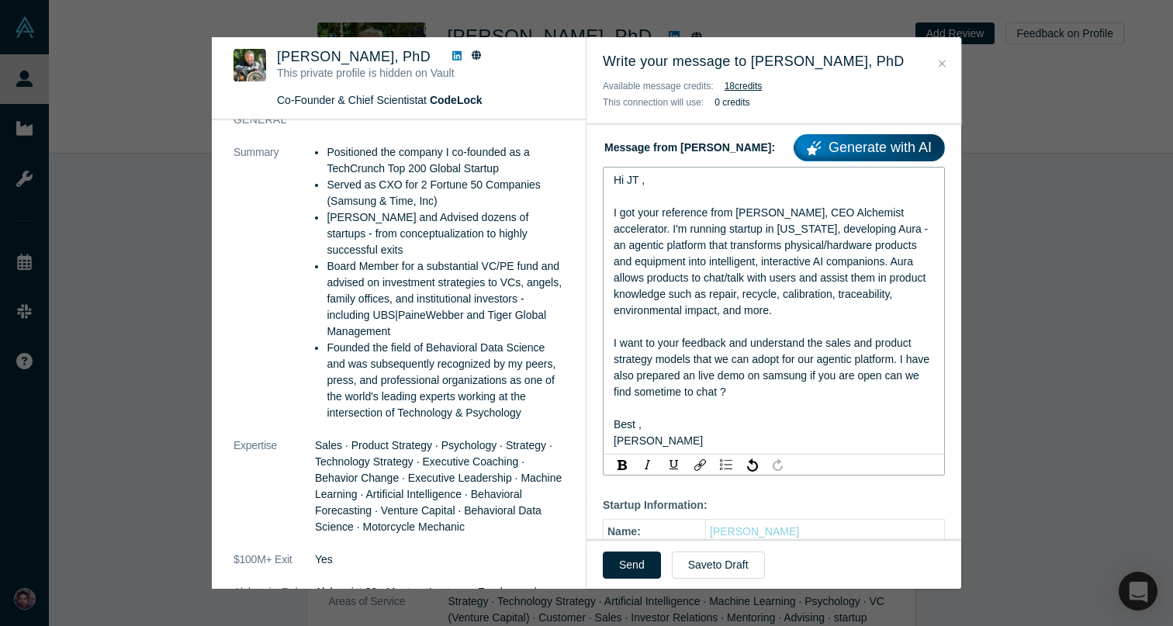
scroll to position [202, 0]
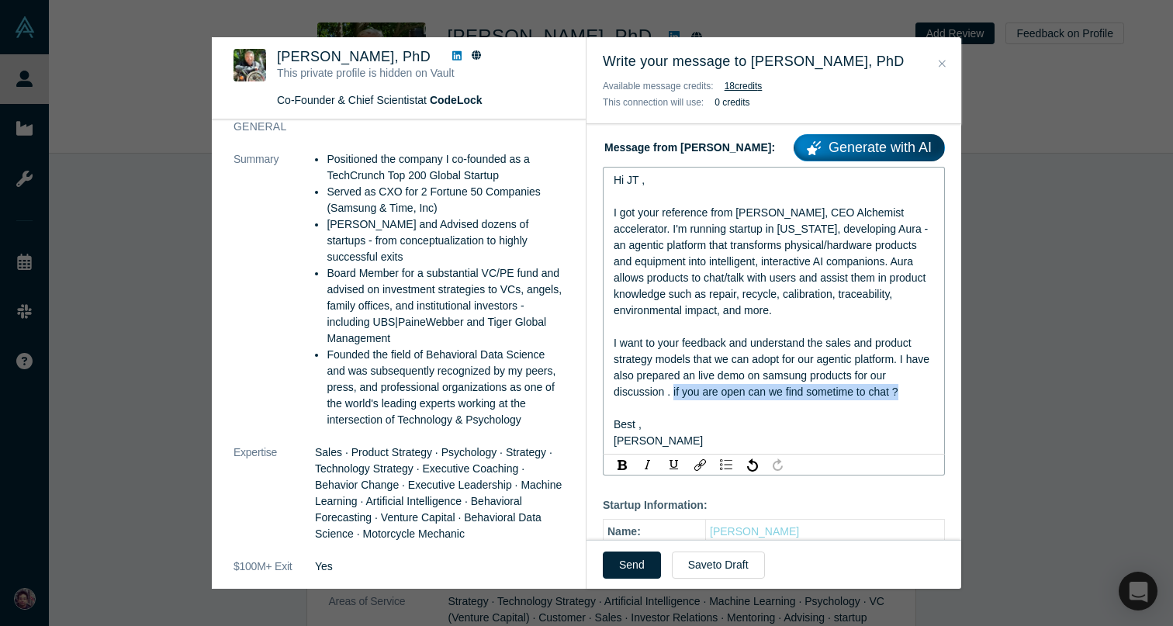
drag, startPoint x: 918, startPoint y: 391, endPoint x: 674, endPoint y: 394, distance: 244.4
click at [674, 394] on div "I want to your feedback and understand the sales and product strategy models th…" at bounding box center [774, 367] width 321 height 65
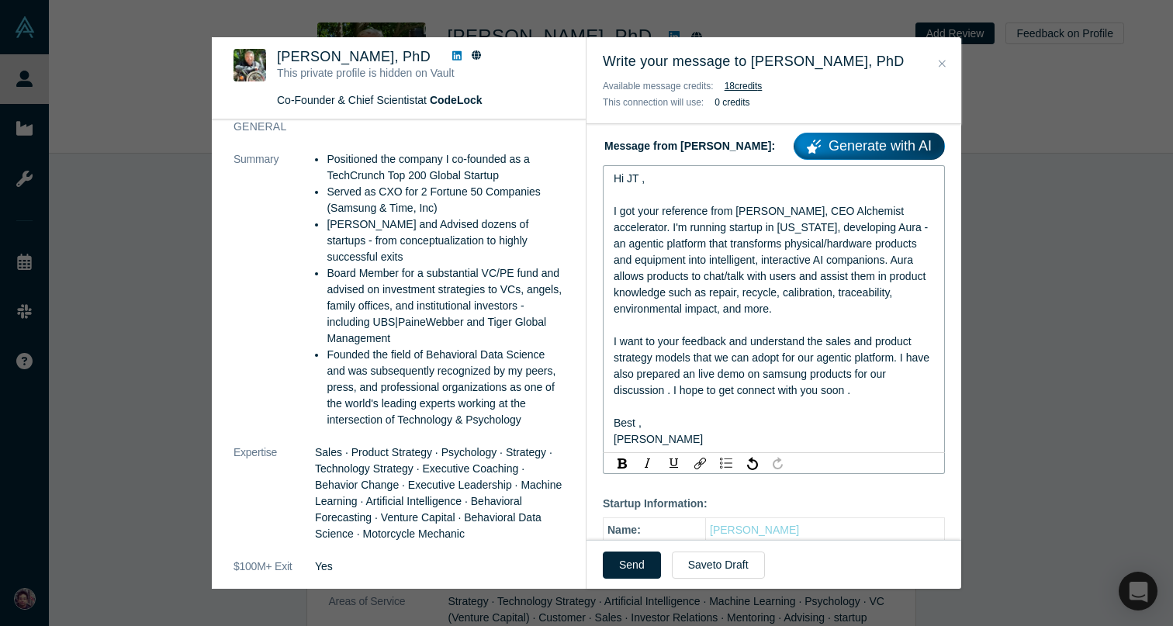
scroll to position [233, 0]
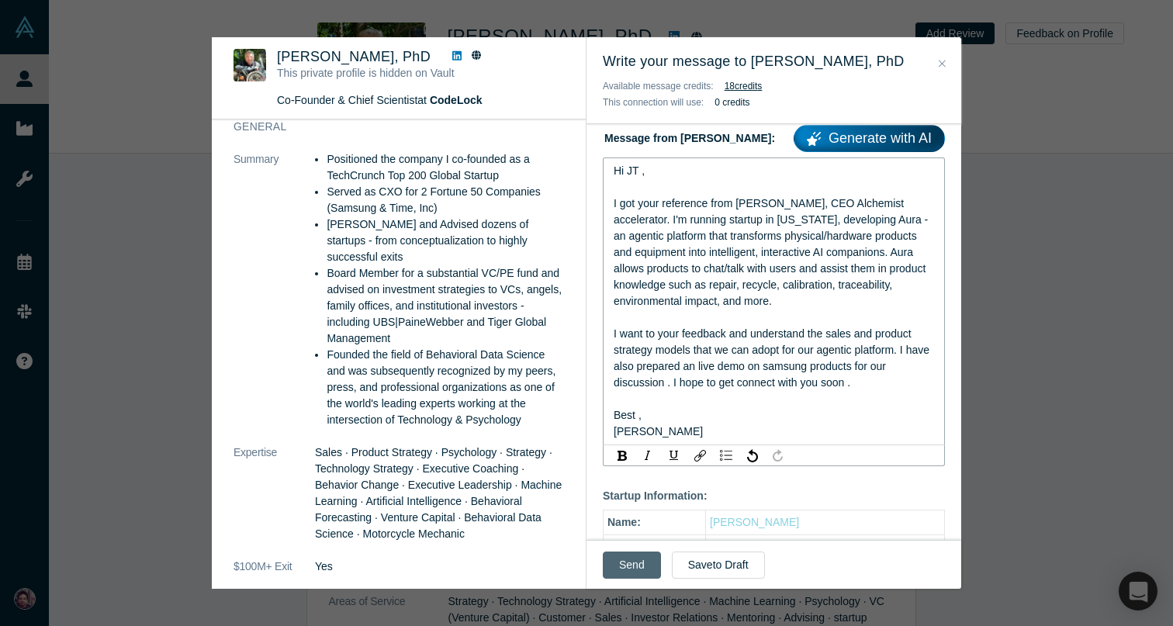
click at [633, 562] on button "Send" at bounding box center [632, 565] width 58 height 27
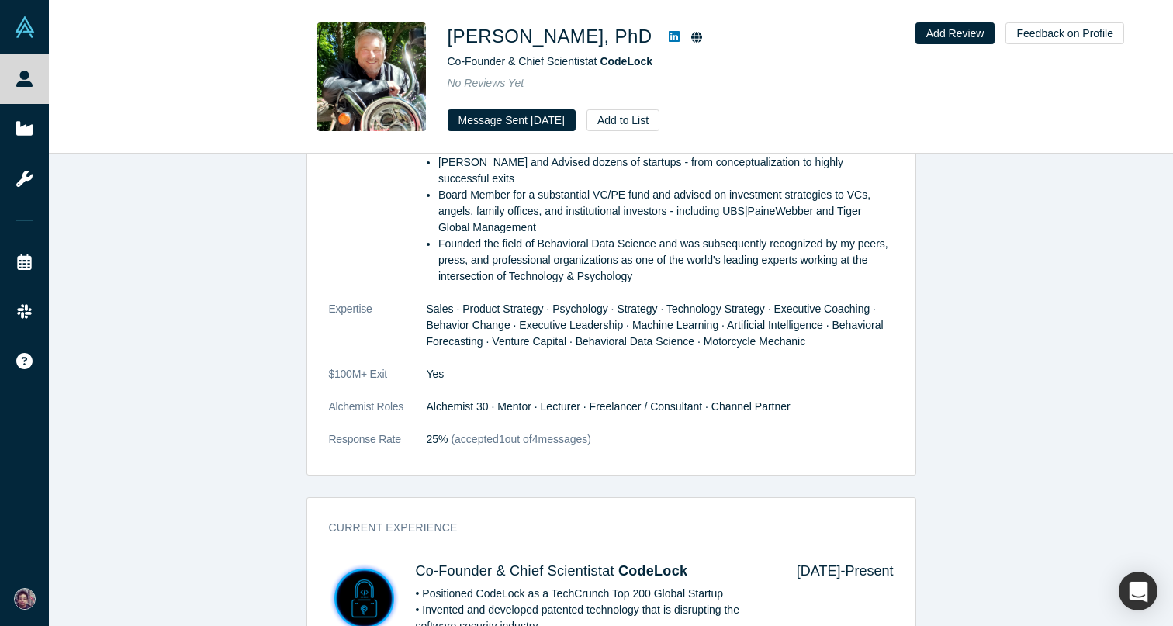
scroll to position [167, 0]
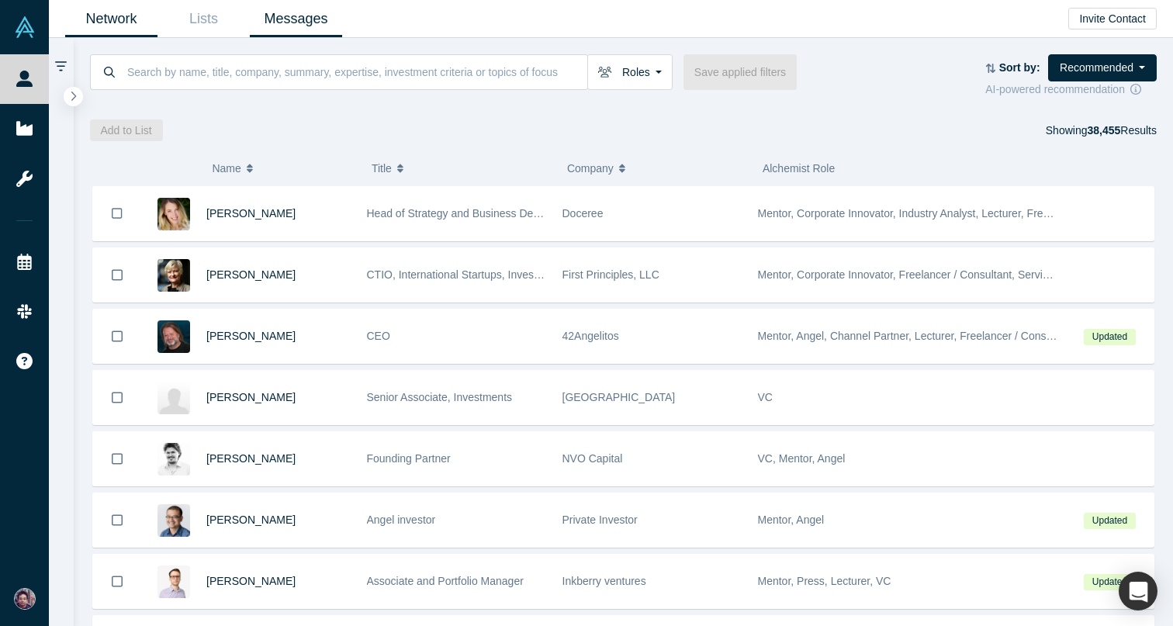
click at [310, 23] on link "Messages" at bounding box center [296, 19] width 92 height 36
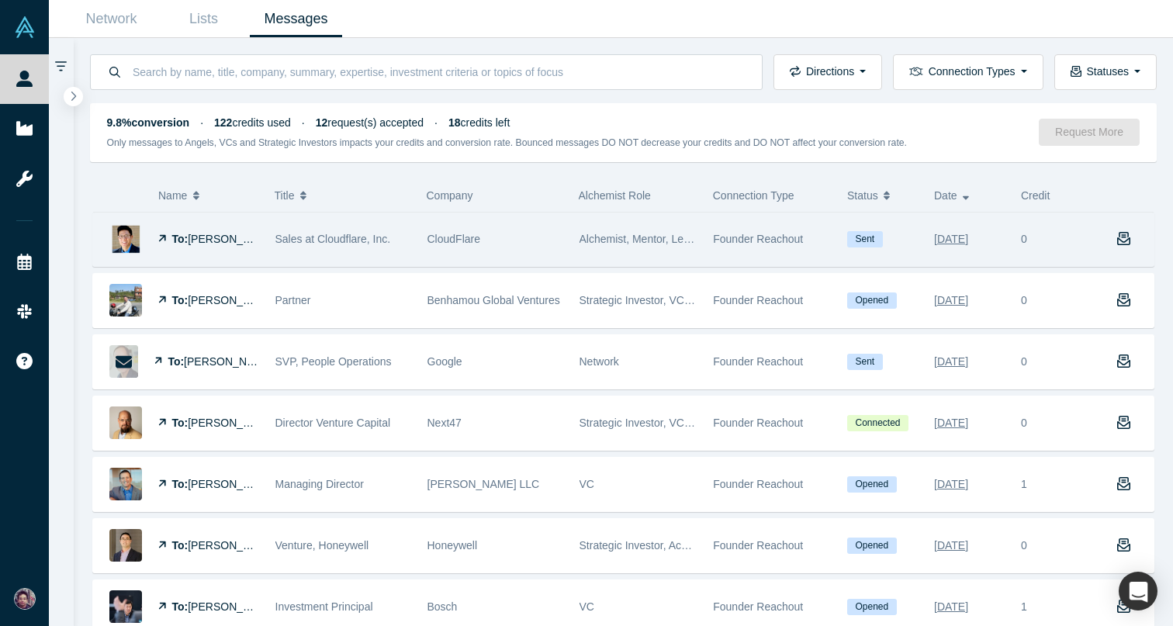
click at [561, 236] on div "CloudFlare" at bounding box center [495, 240] width 136 height 54
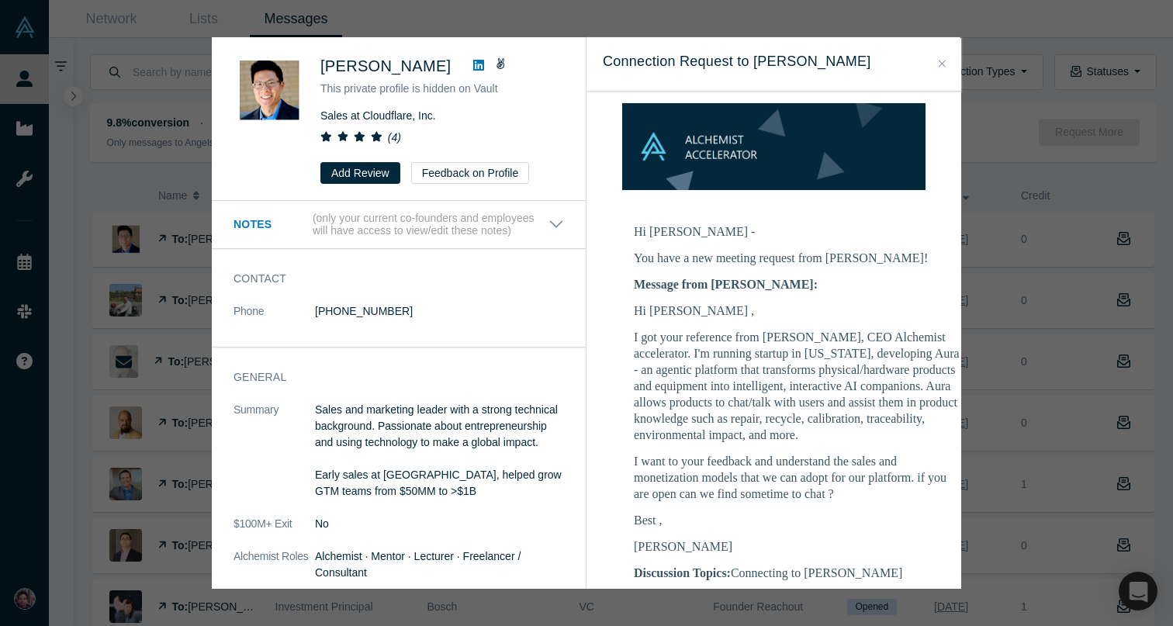
scroll to position [145, 0]
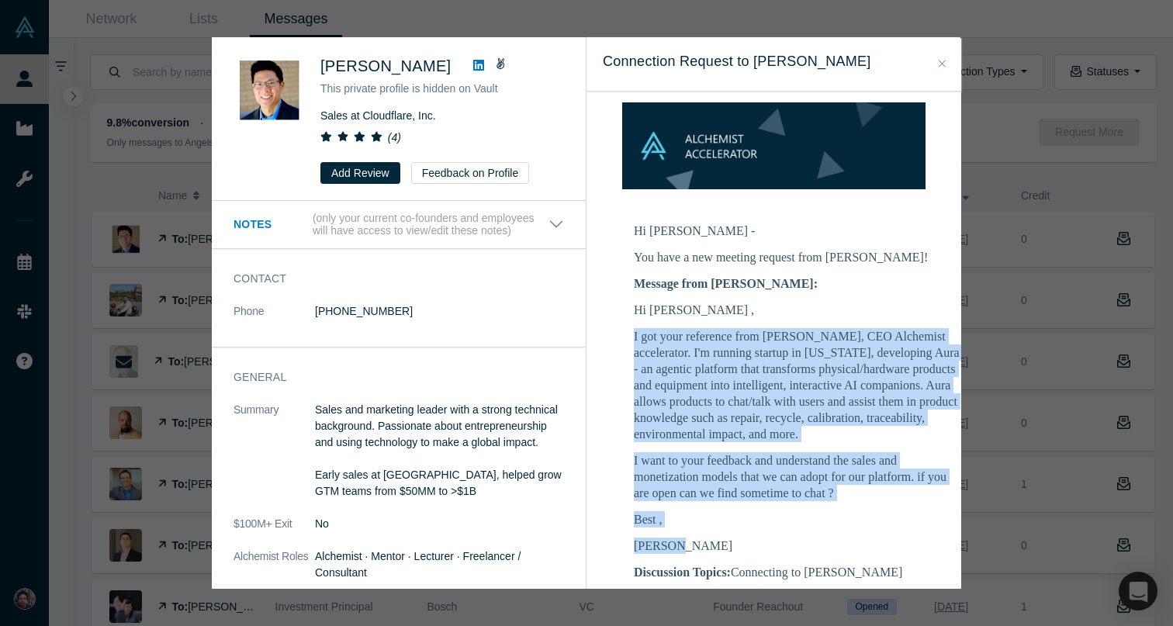
drag, startPoint x: 707, startPoint y: 531, endPoint x: 630, endPoint y: 314, distance: 229.9
copy div "I got your reference from Ravi Belani, CEO Alchemist accelerator. I'm running s…"
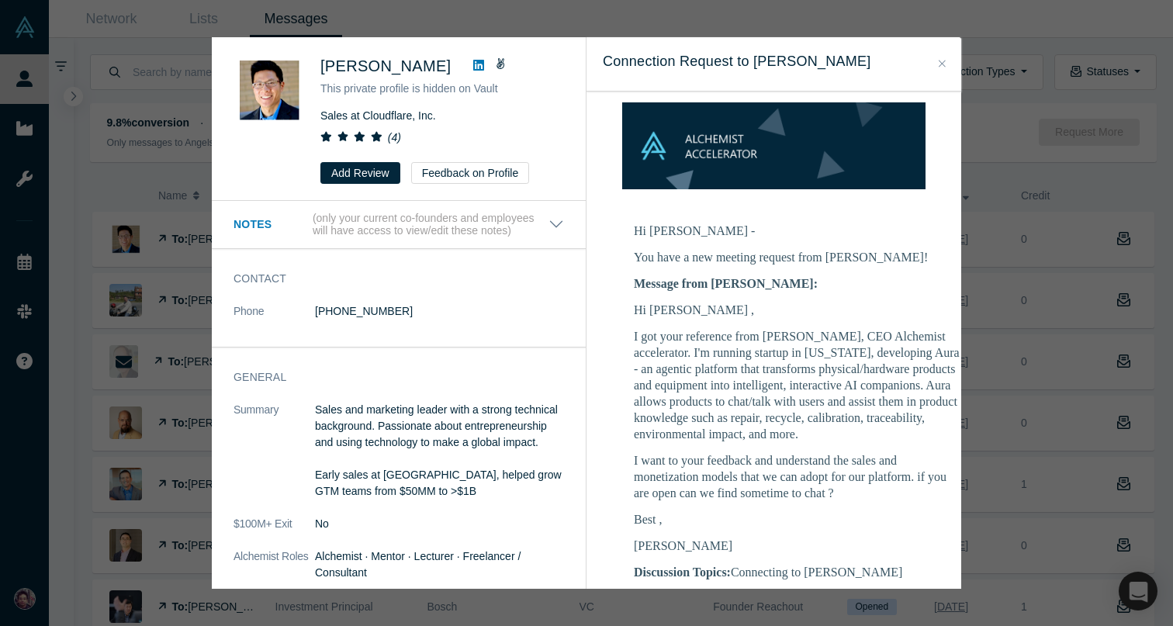
click at [1019, 82] on div "Was the recommendation useful? Alvin Tai This private profile is hidden on Vaul…" at bounding box center [586, 313] width 1173 height 626
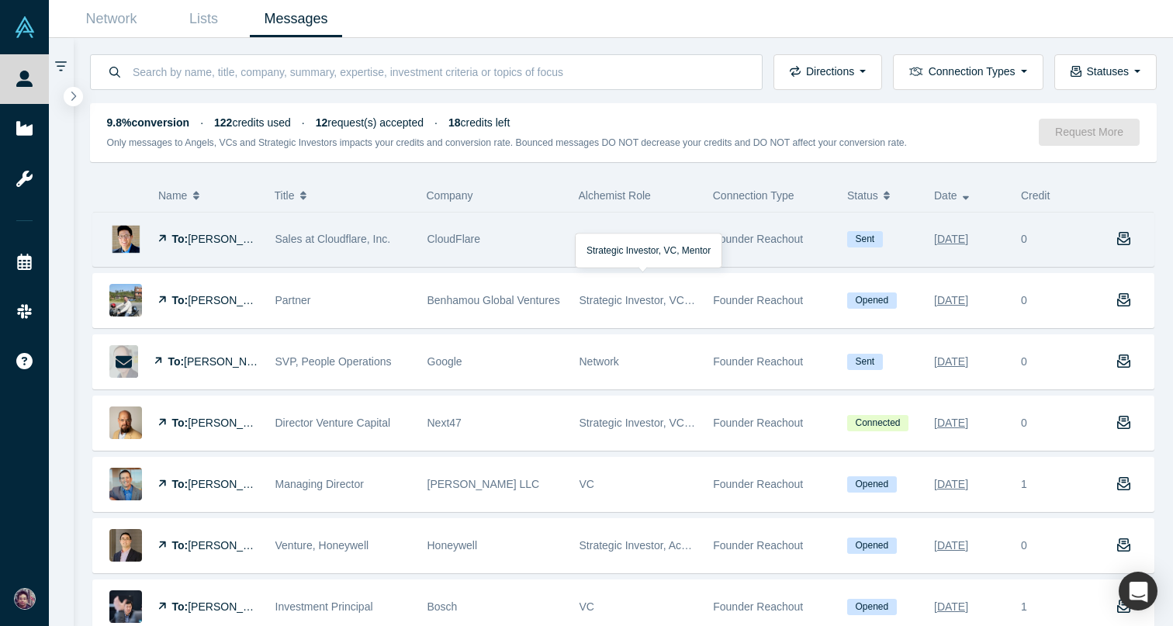
click at [721, 240] on span "Founder Reachout" at bounding box center [758, 239] width 90 height 12
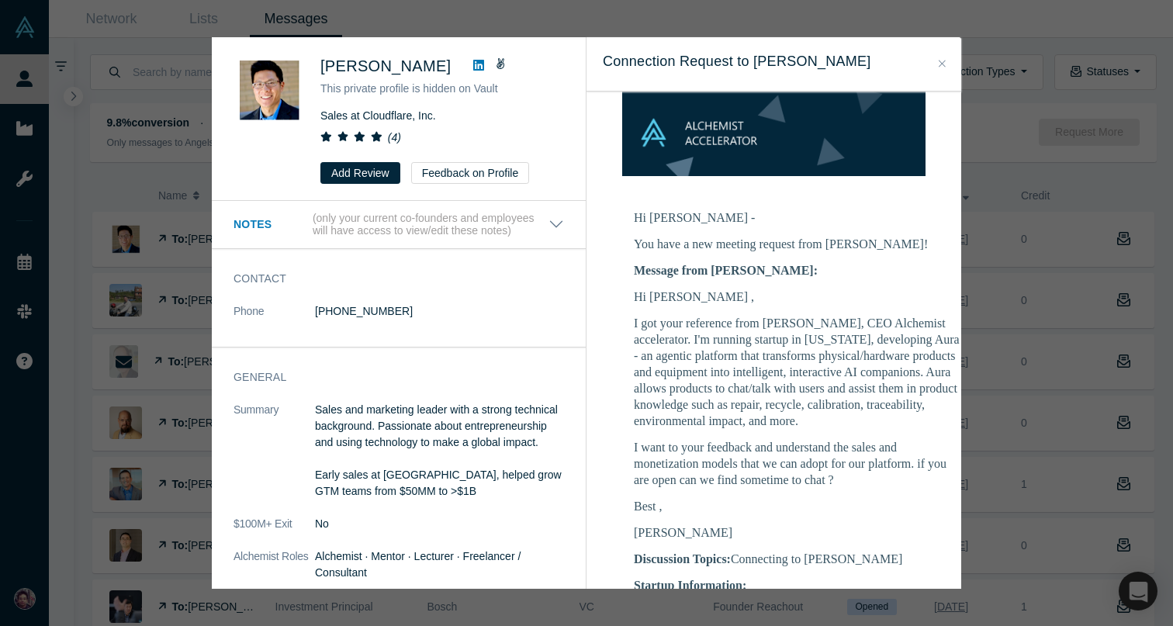
scroll to position [191, 0]
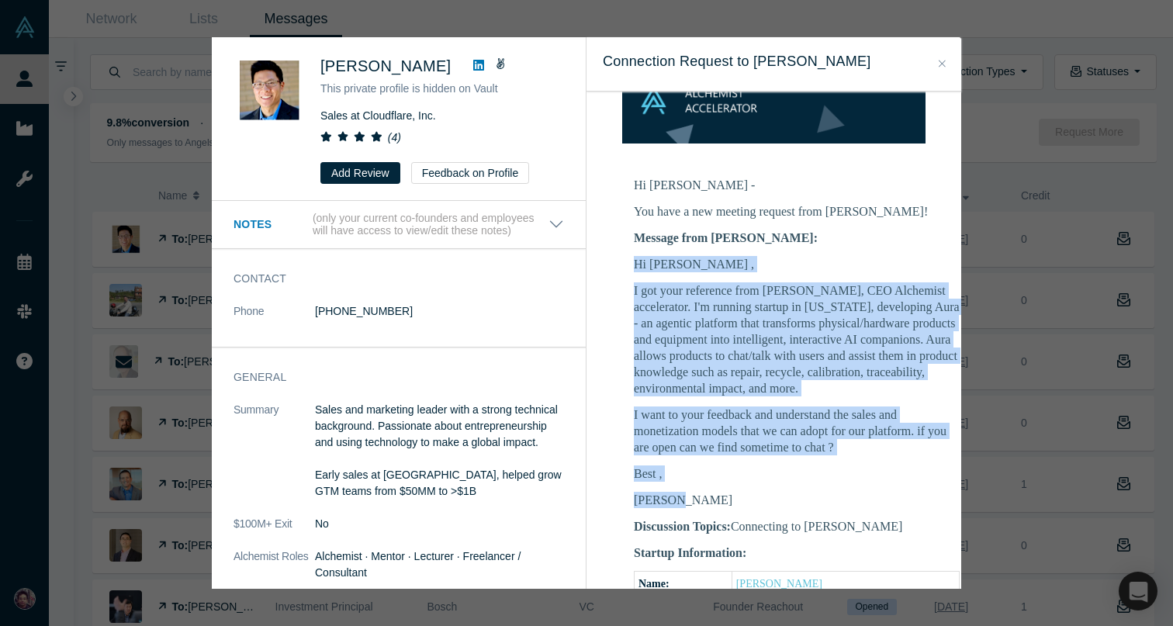
drag, startPoint x: 707, startPoint y: 483, endPoint x: 628, endPoint y: 248, distance: 247.5
copy div "Hi Alvin , I got your reference from Ravi Belani, CEO Alchemist accelerator. I'…"
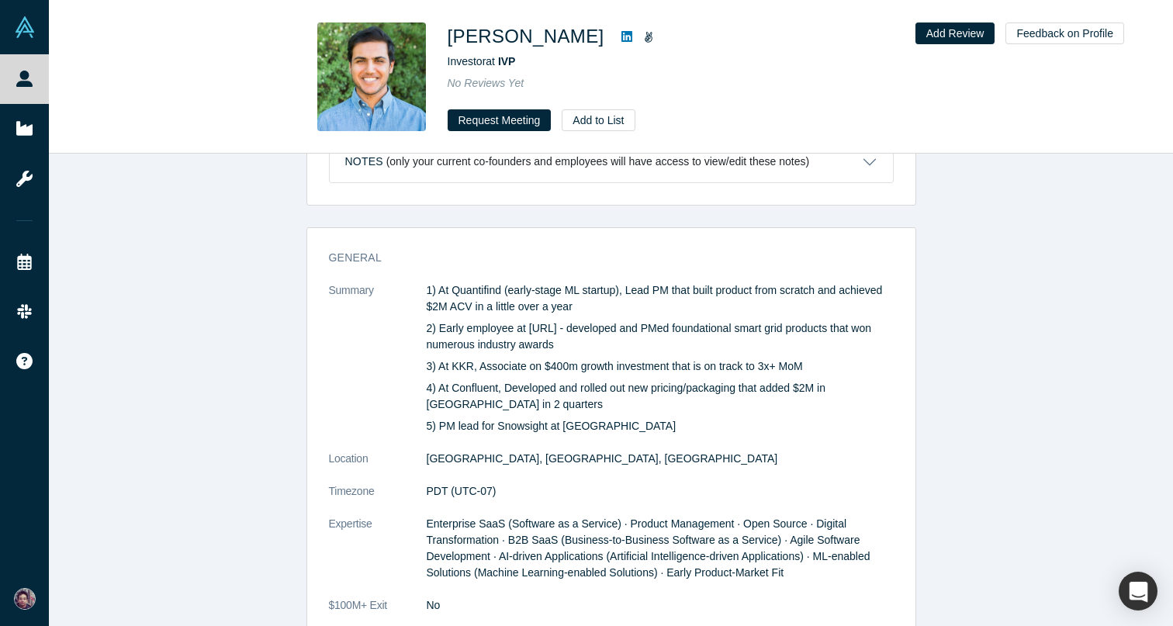
scroll to position [619, 0]
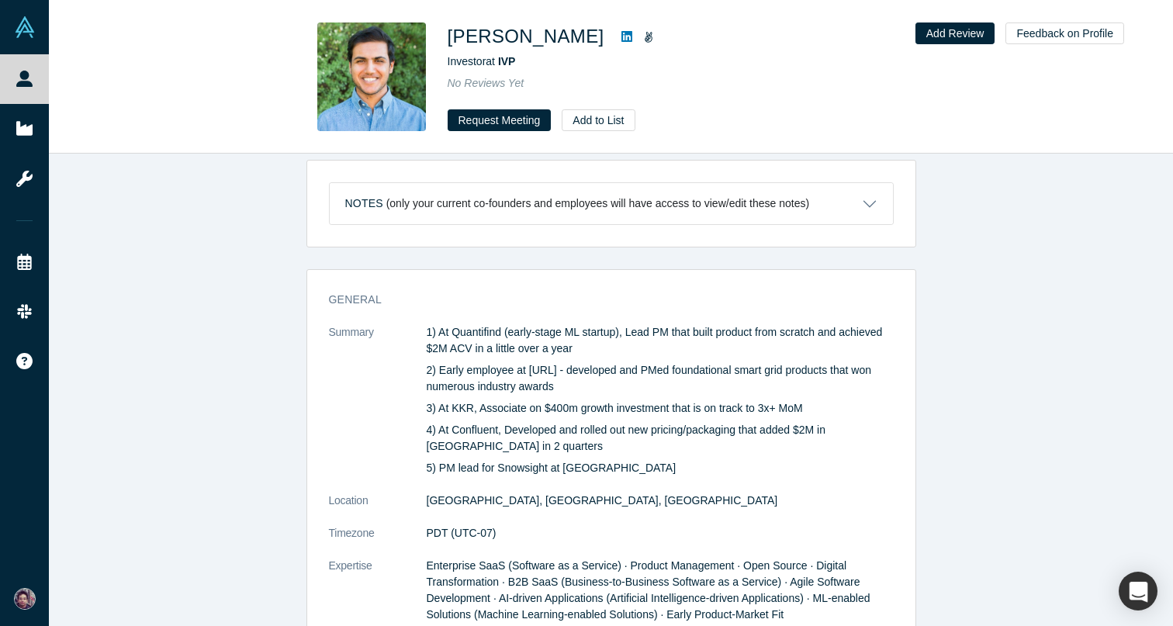
click at [621, 34] on icon at bounding box center [626, 36] width 11 height 11
copy div "Shravan Narayen"
drag, startPoint x: 438, startPoint y: 36, endPoint x: 624, endPoint y: 42, distance: 185.5
click at [624, 42] on div "Shravan Narayen Investor at IVP No Reviews Yet Request Meeting Add to List" at bounding box center [611, 76] width 610 height 109
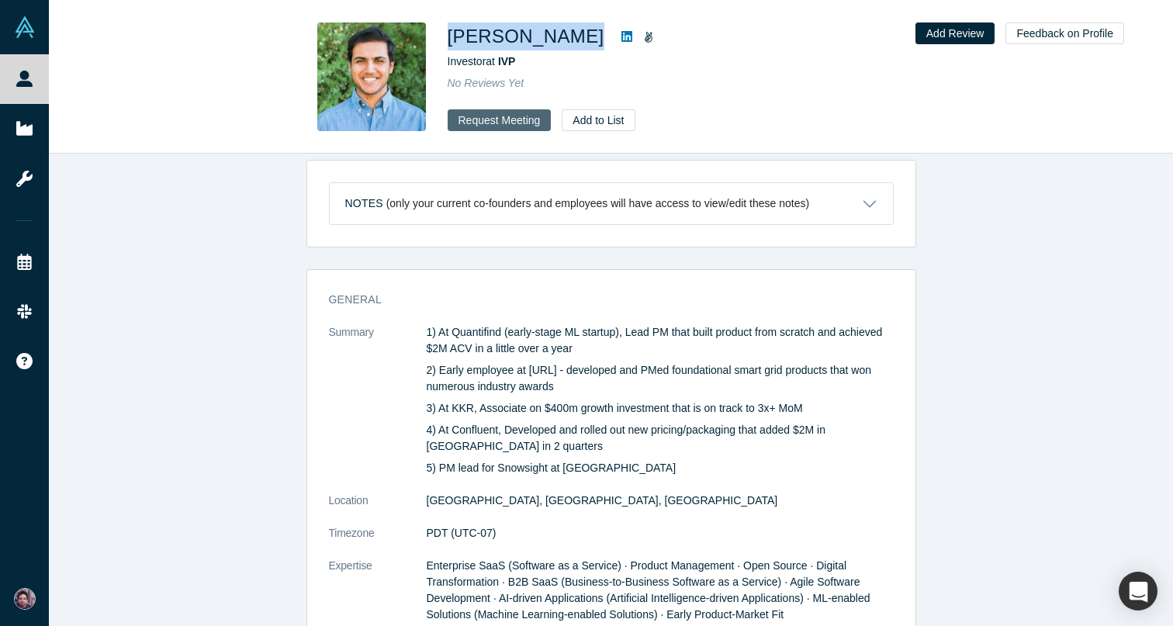
click at [499, 119] on button "Request Meeting" at bounding box center [500, 120] width 104 height 22
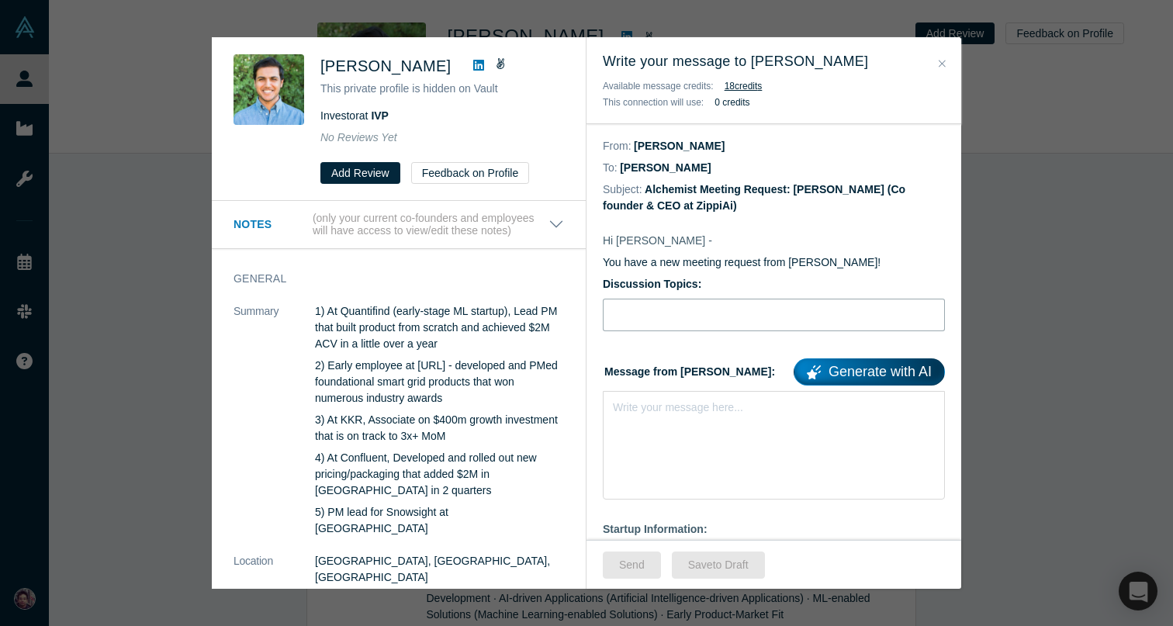
click at [716, 317] on input "Discussion Topics:" at bounding box center [774, 315] width 342 height 33
type input "Connecting to Shravan"
click at [660, 413] on div "Write your message here..." at bounding box center [678, 408] width 130 height 16
paste div "rdw-editor"
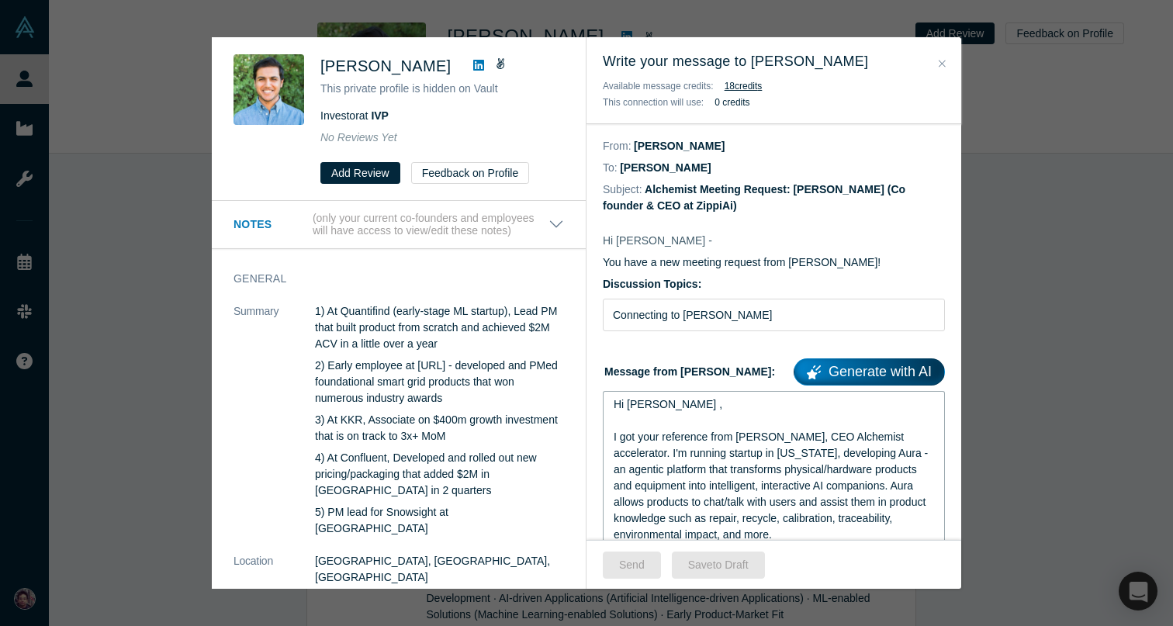
click at [639, 406] on span "Hi Alvin ," at bounding box center [668, 404] width 109 height 12
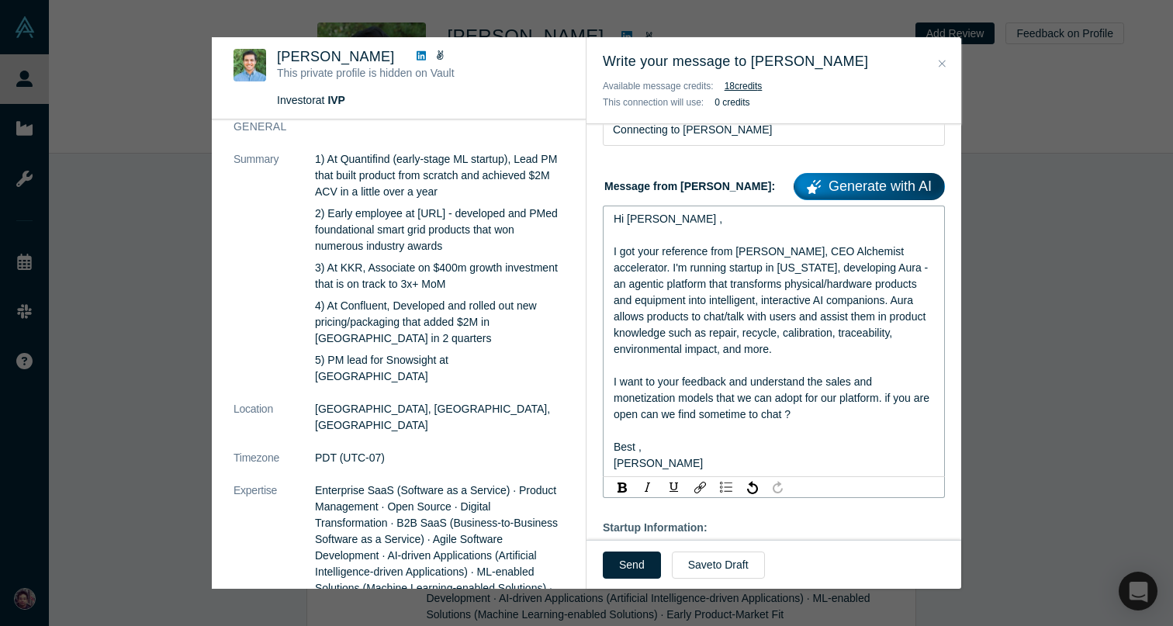
scroll to position [97, 0]
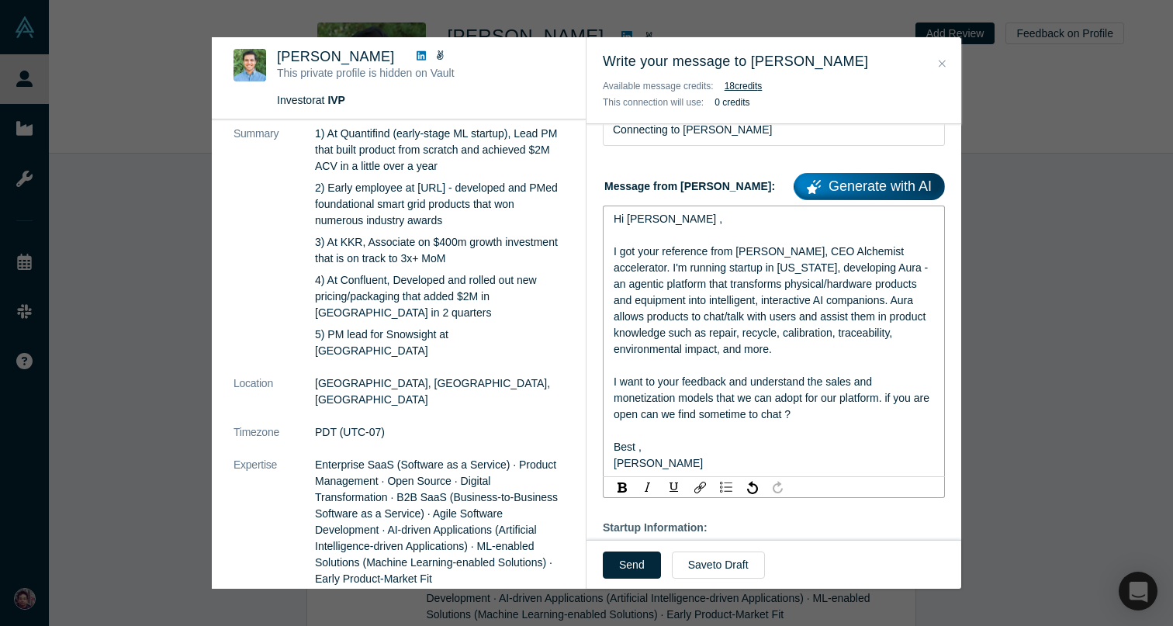
click at [635, 399] on span "I want to your feedback and understand the sales and monetization models that w…" at bounding box center [773, 397] width 319 height 45
click at [815, 418] on div "I want to your feedback and understand the sales and pricing stratedy models th…" at bounding box center [774, 398] width 321 height 49
click at [635, 400] on span "I want to your feedback and understand the sales and pricing stratedy models th…" at bounding box center [775, 397] width 323 height 45
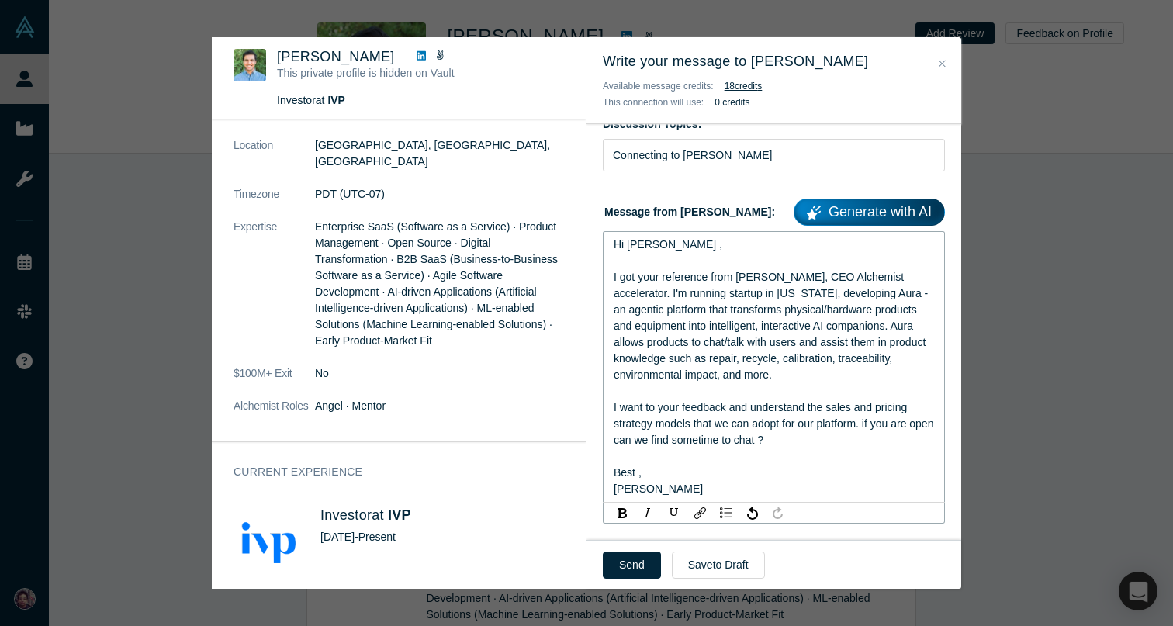
scroll to position [178, 0]
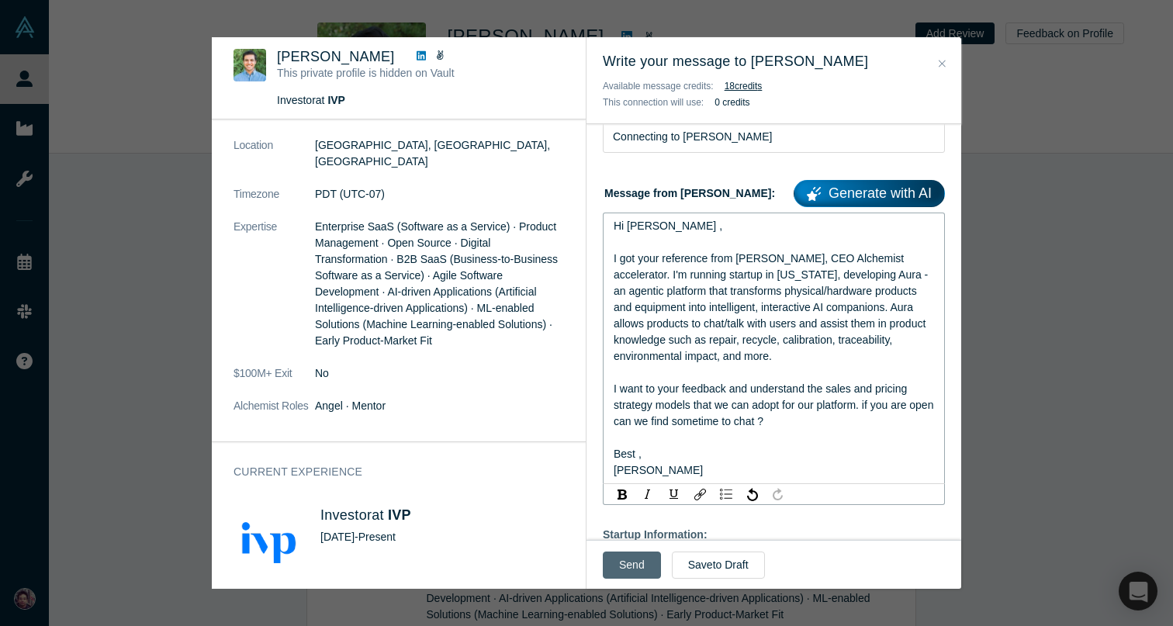
click at [636, 567] on button "Send" at bounding box center [632, 565] width 58 height 27
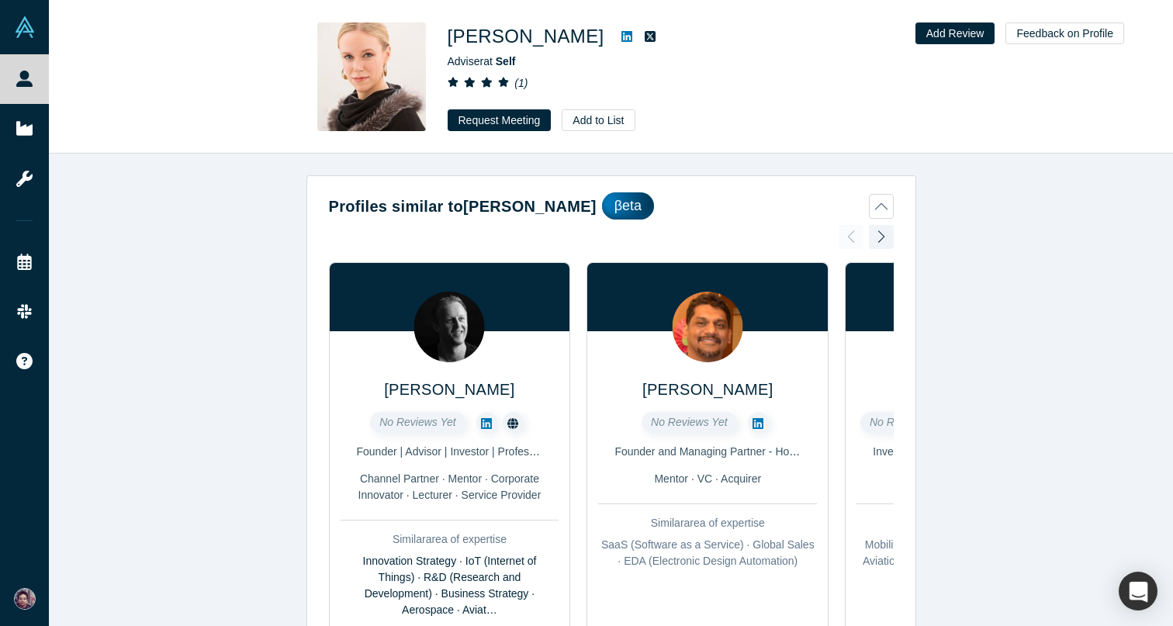
click at [621, 34] on icon at bounding box center [626, 36] width 11 height 11
click at [500, 116] on button "Request Meeting" at bounding box center [500, 120] width 104 height 22
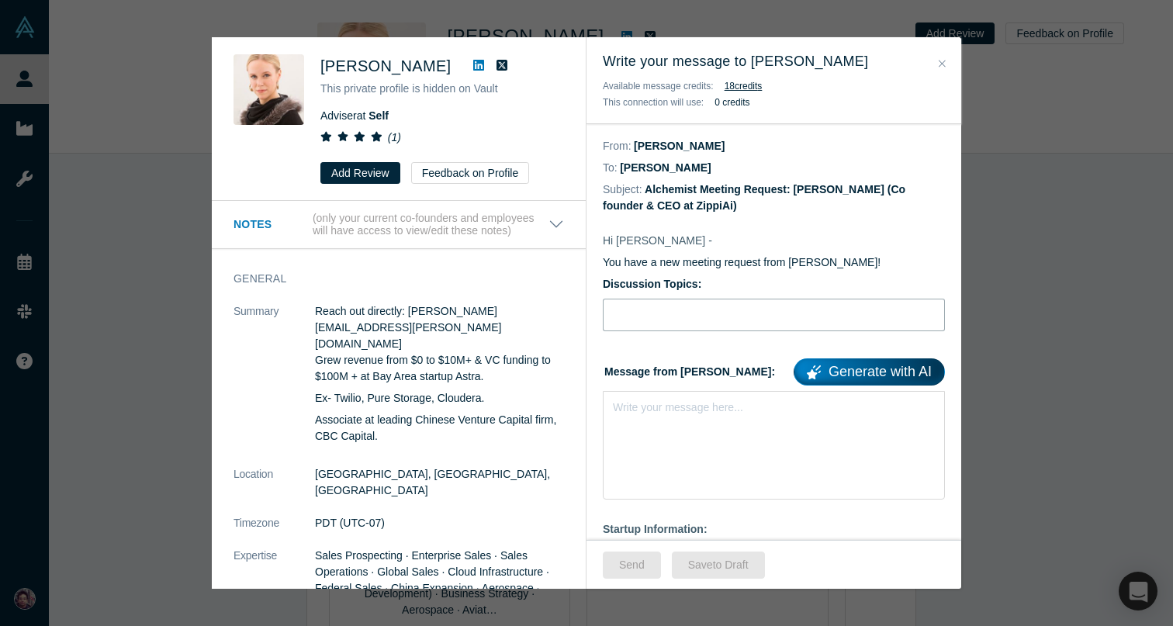
click at [670, 310] on input "Discussion Topics:" at bounding box center [774, 315] width 342 height 33
type input "Connecting to [PERSON_NAME]"
click at [655, 426] on div "Write your message here..." at bounding box center [774, 445] width 342 height 109
paste div "rdw-editor"
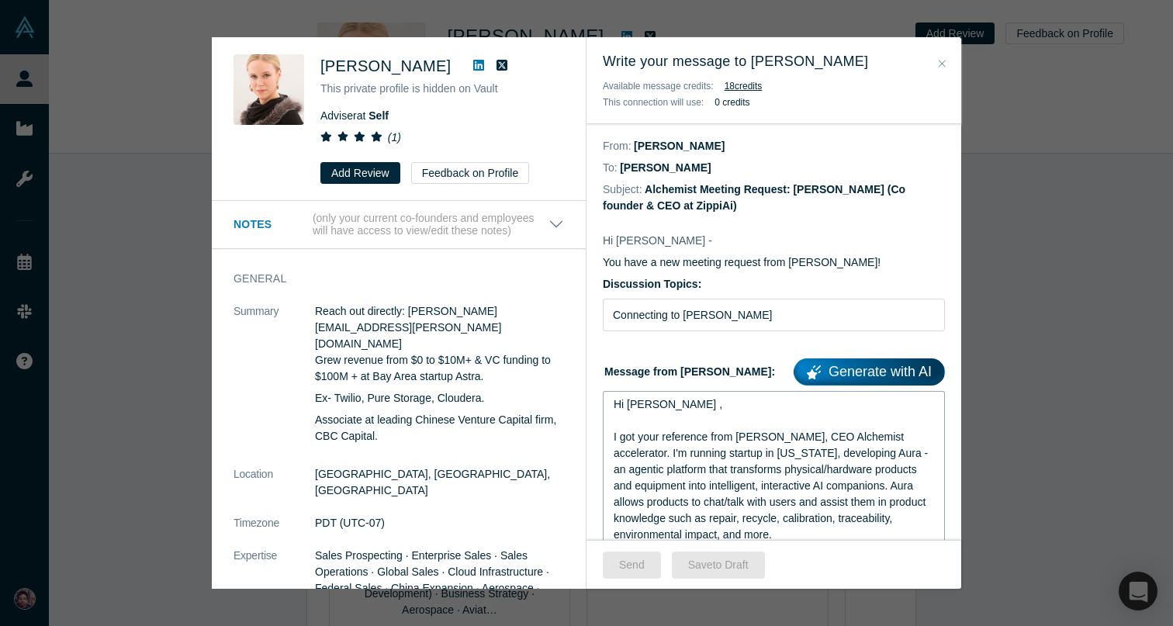
click at [642, 405] on span "Hi Alvin ," at bounding box center [668, 404] width 109 height 12
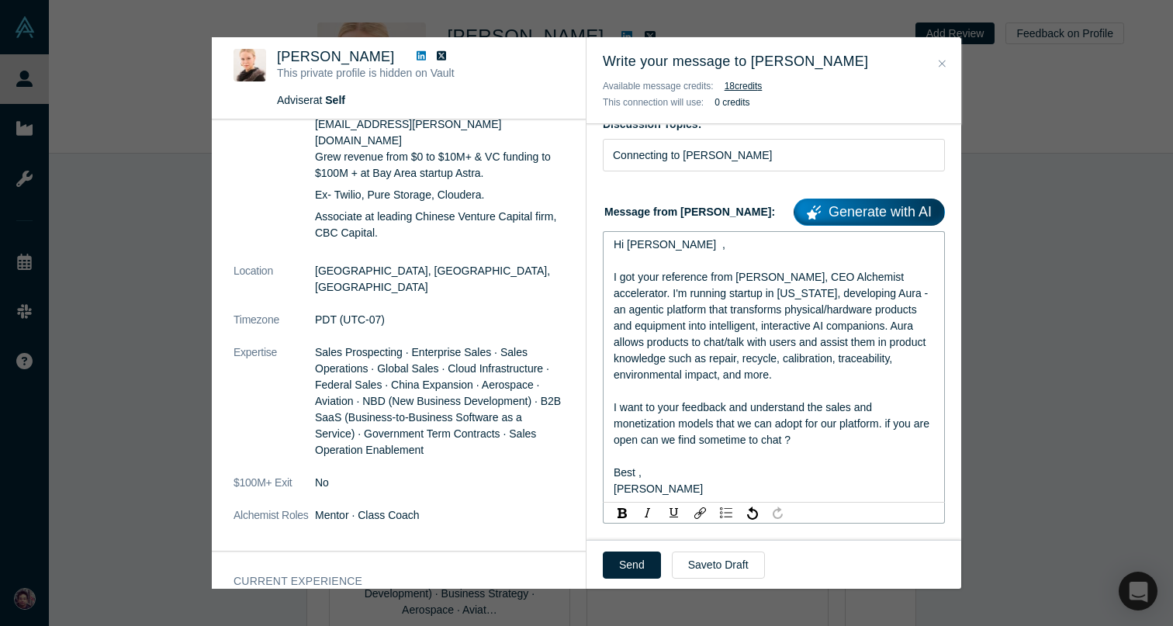
scroll to position [171, 0]
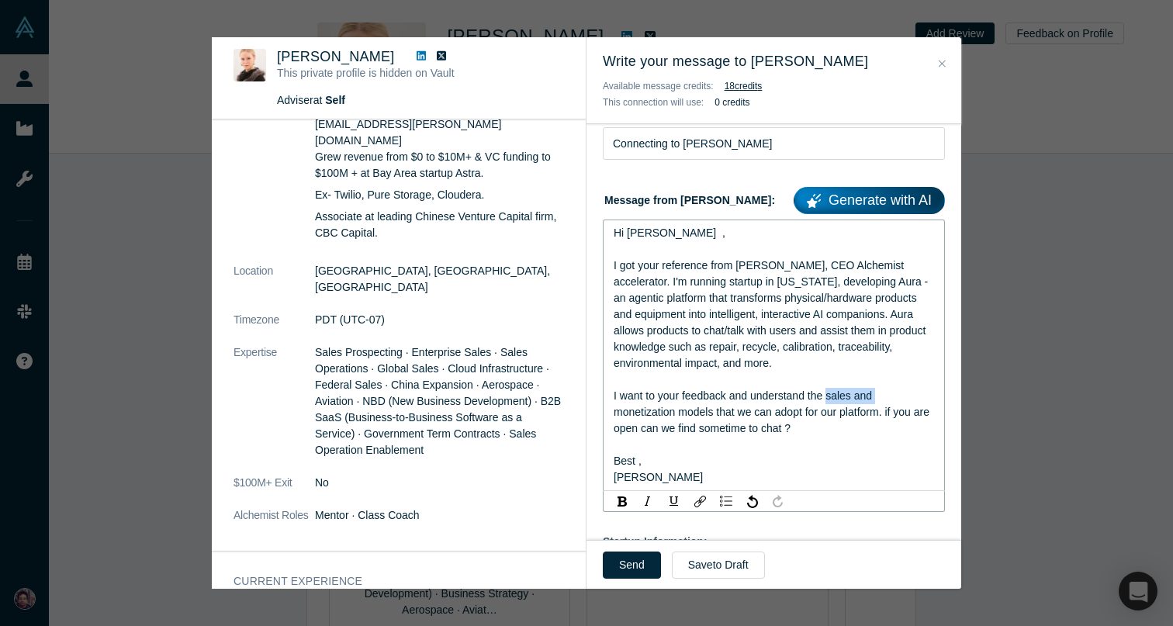
drag, startPoint x: 828, startPoint y: 398, endPoint x: 881, endPoint y: 397, distance: 52.8
click at [882, 397] on div "I want to your feedback and understand the sales and monetization models that w…" at bounding box center [774, 412] width 321 height 49
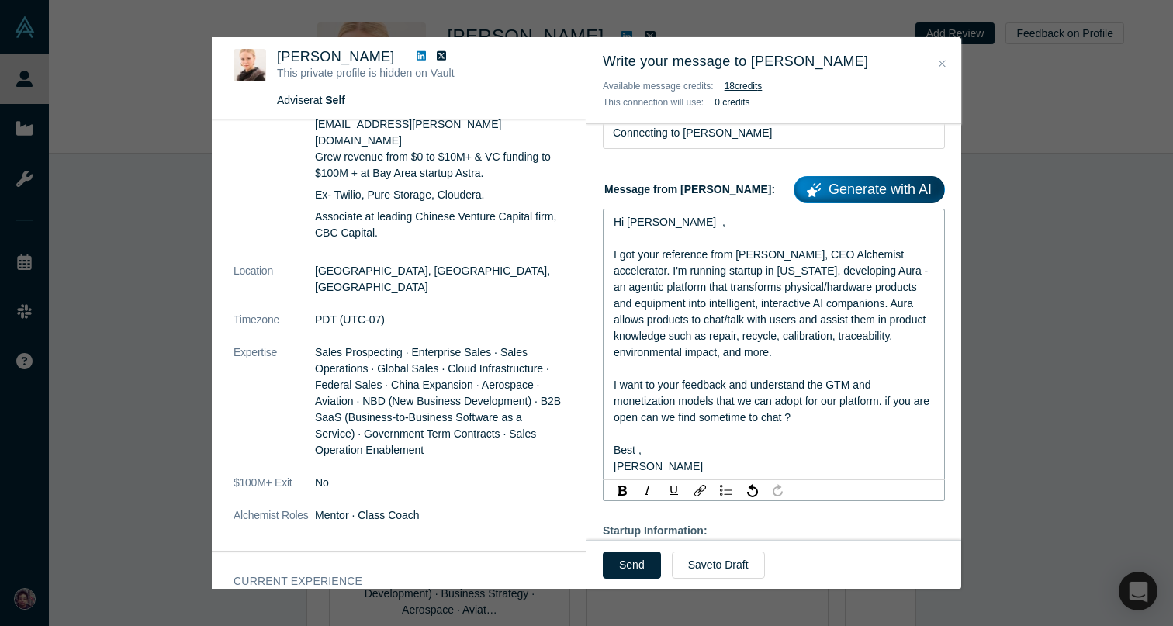
scroll to position [181, 0]
click at [812, 420] on div "I want to your feedback and understand the GTM and monetization models that we …" at bounding box center [774, 403] width 321 height 49
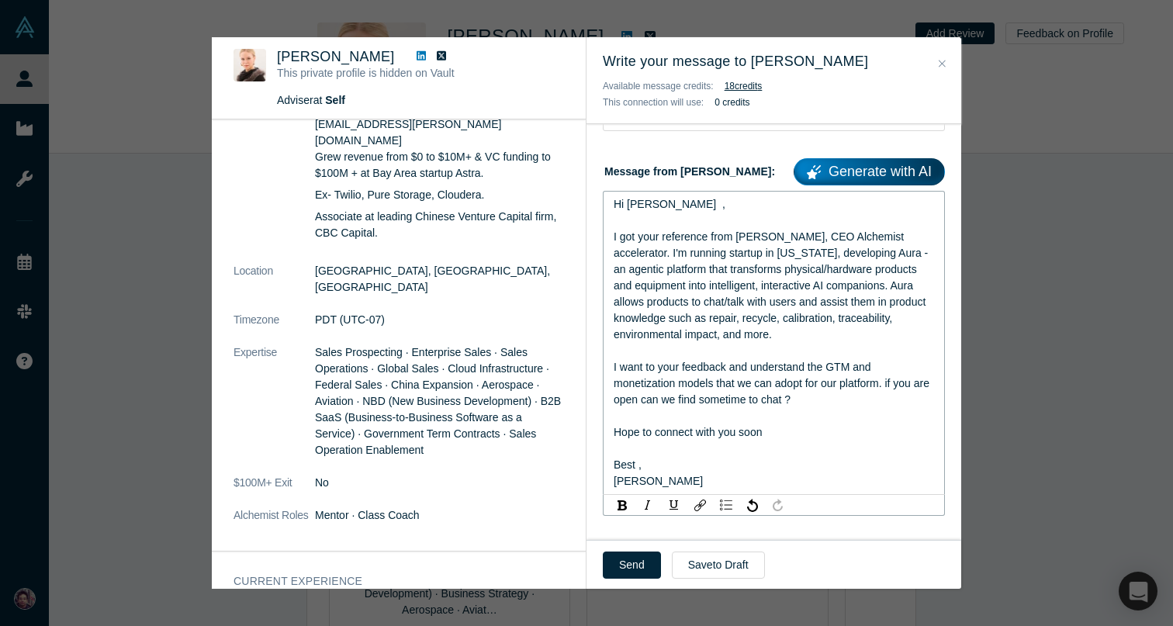
scroll to position [201, 0]
click at [887, 386] on span "I want to your feedback and understand the GTM and monetization models that we …" at bounding box center [773, 382] width 319 height 45
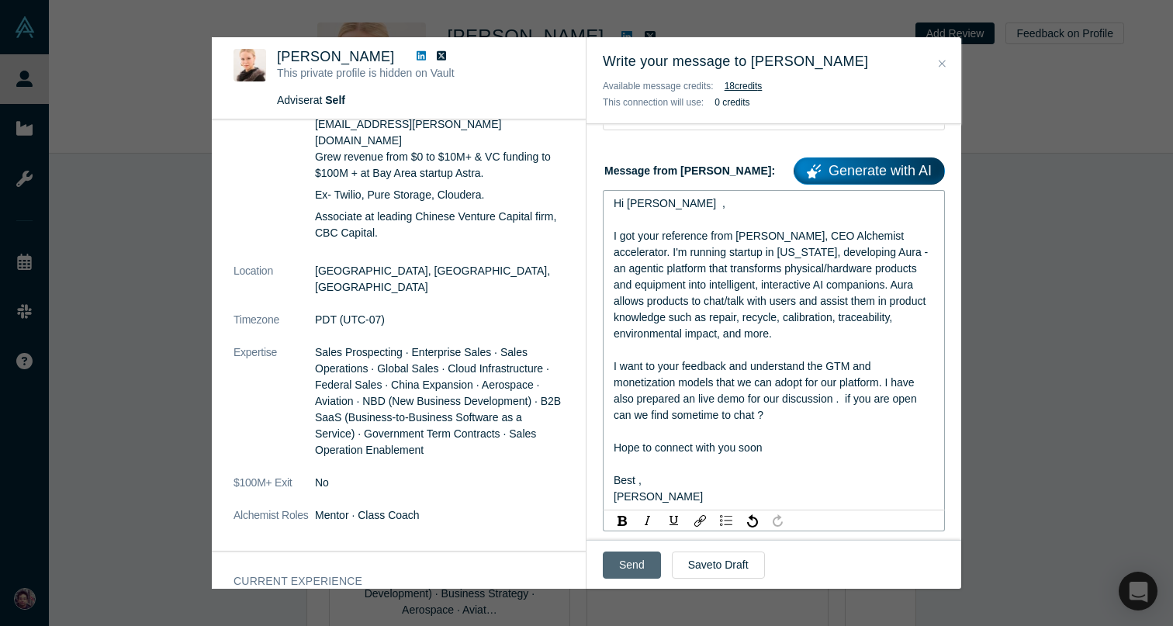
click at [622, 559] on button "Send" at bounding box center [632, 565] width 58 height 27
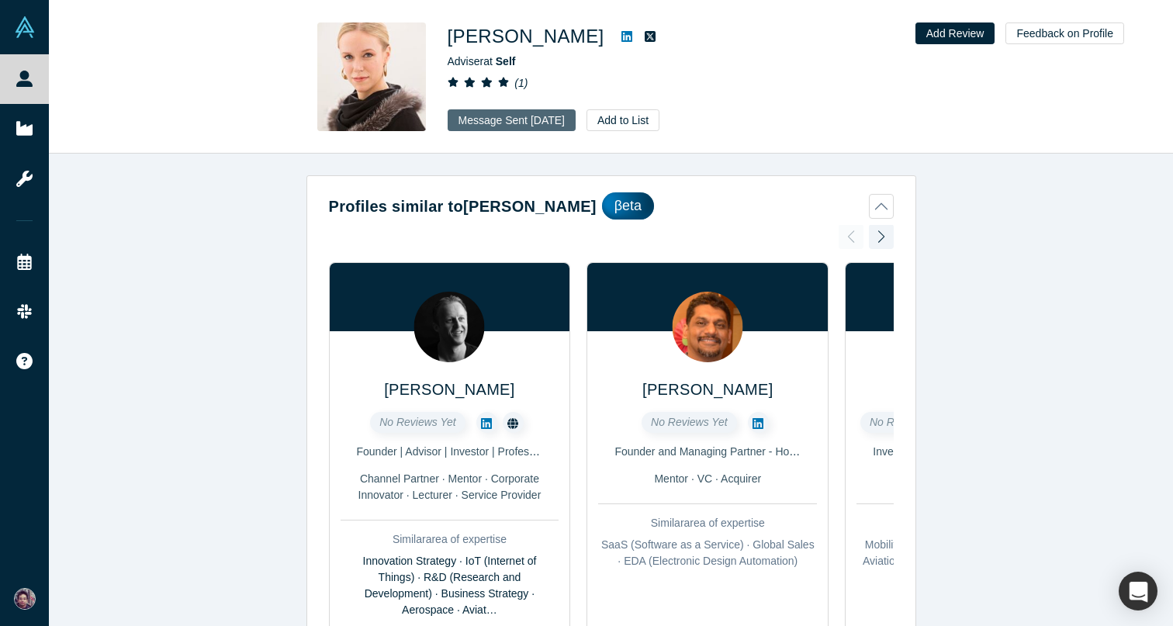
click at [552, 125] on button "Message Sent [DATE]" at bounding box center [512, 120] width 128 height 22
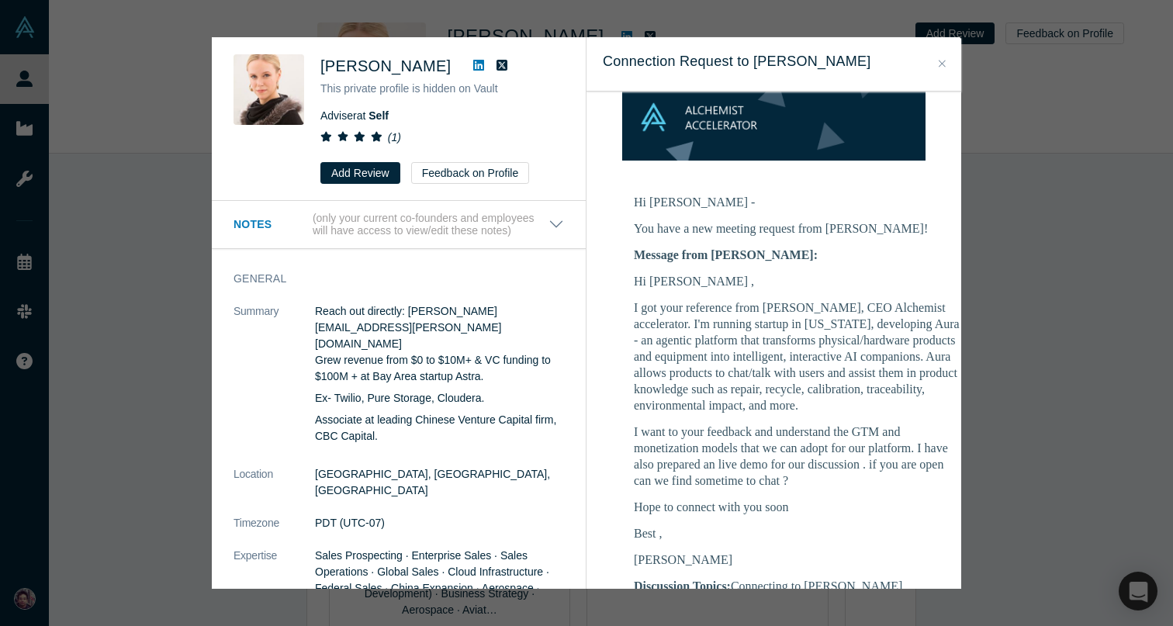
scroll to position [175, 0]
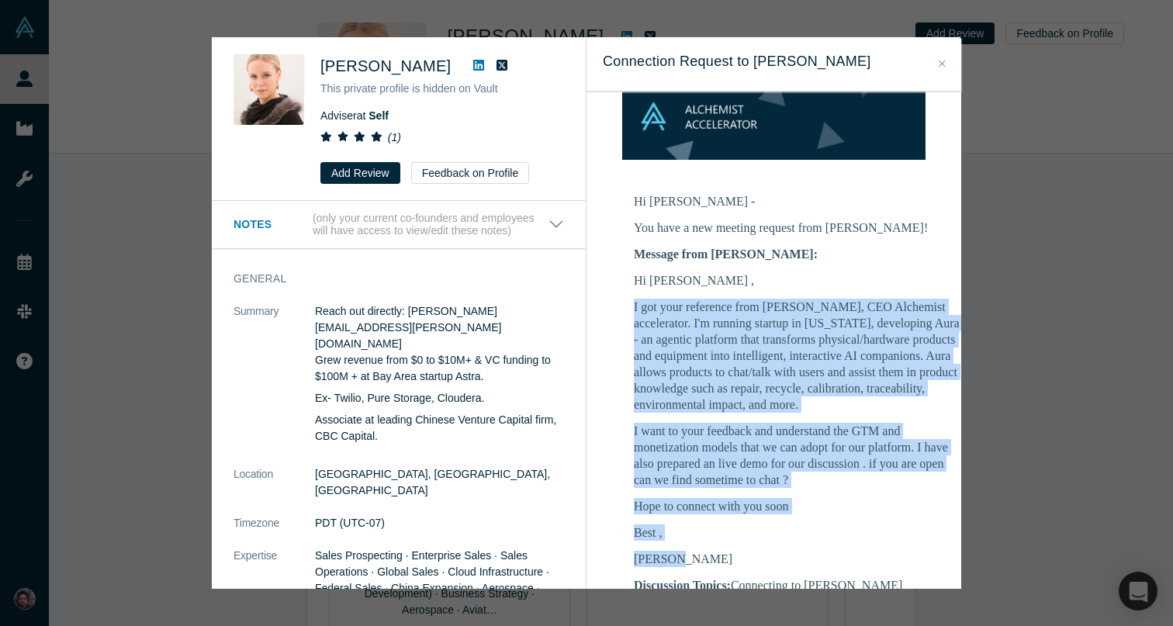
drag, startPoint x: 701, startPoint y: 540, endPoint x: 631, endPoint y: 290, distance: 259.6
copy div "I got your reference from Ravi Belani, CEO Alchemist accelerator. I'm running s…"
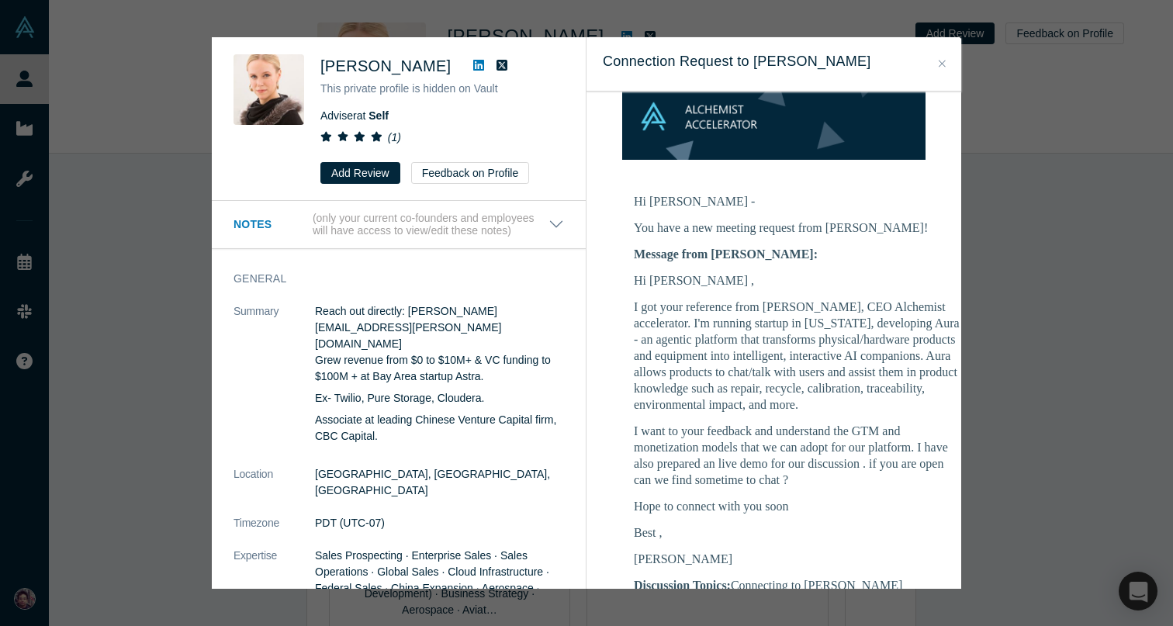
click at [183, 140] on div "Elizabeth Quade This private profile is hidden on Vault Adviser at Self ( 1 ) A…" at bounding box center [586, 313] width 1173 height 626
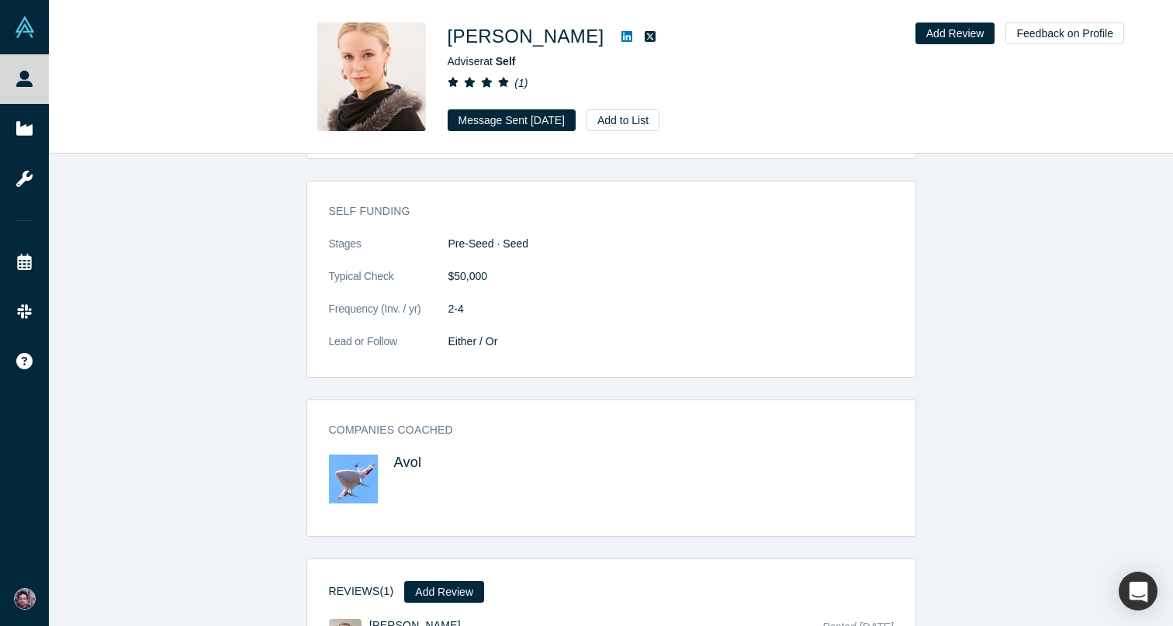
scroll to position [1506, 0]
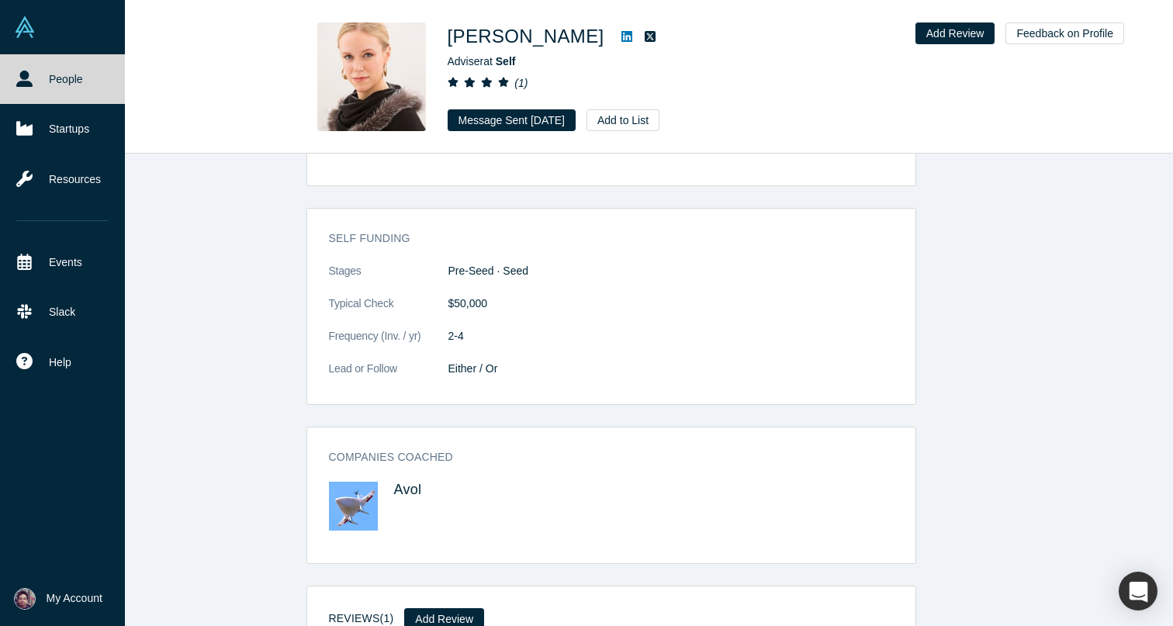
click at [74, 92] on link "People" at bounding box center [62, 79] width 125 height 50
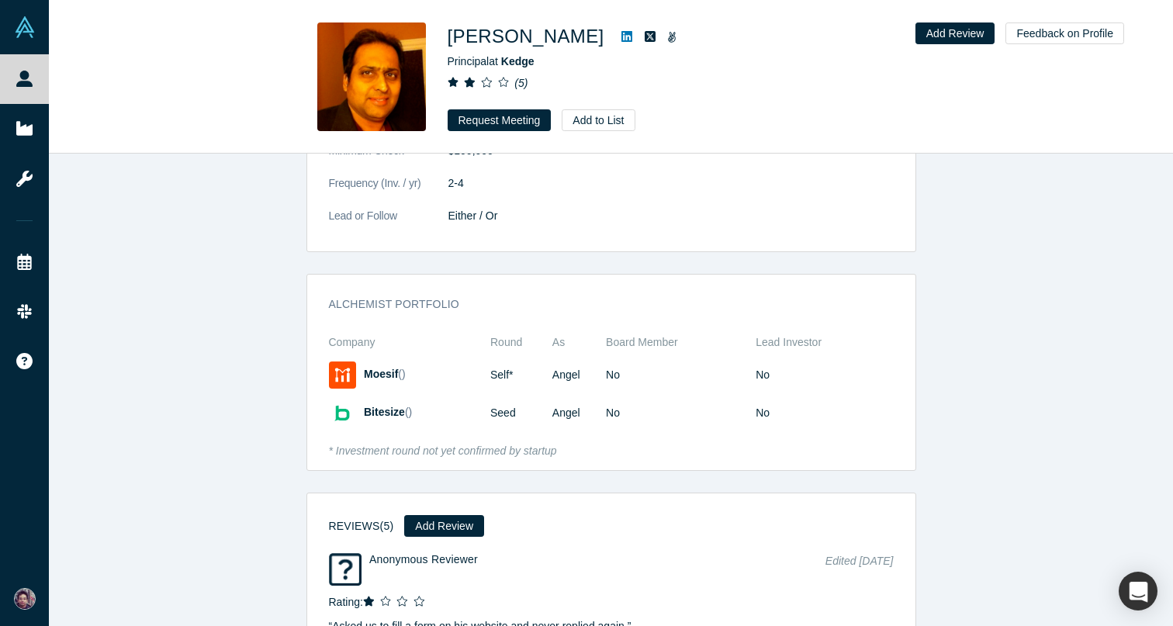
scroll to position [2330, 0]
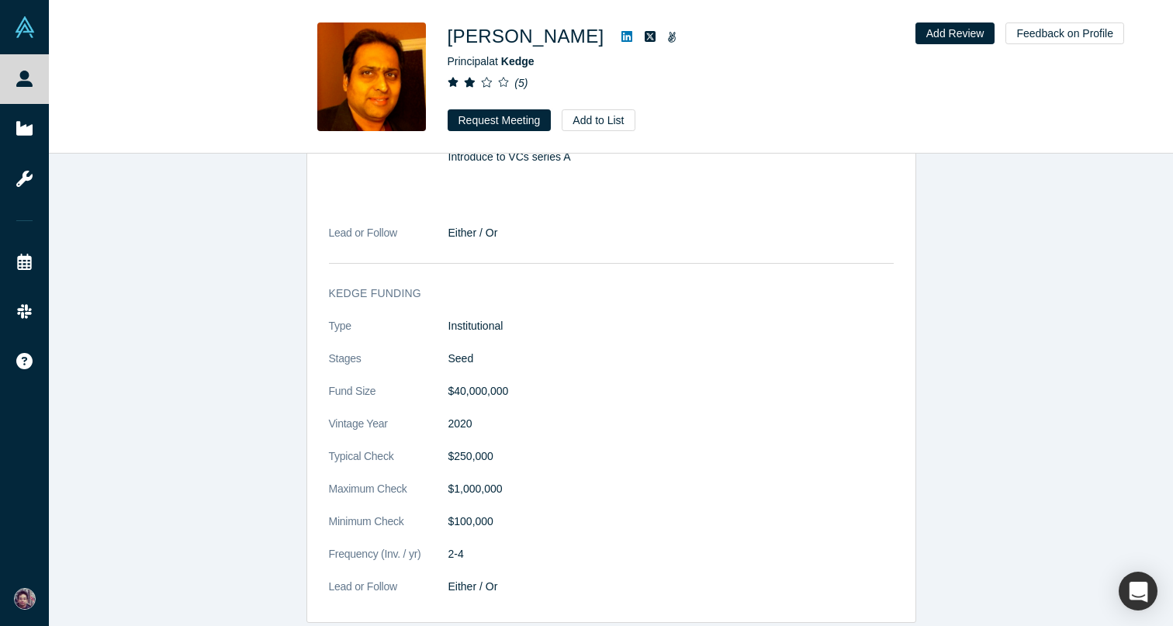
click at [645, 33] on icon at bounding box center [650, 36] width 11 height 11
click at [621, 36] on icon at bounding box center [626, 36] width 11 height 11
click at [495, 130] on button "Request Meeting" at bounding box center [500, 120] width 104 height 22
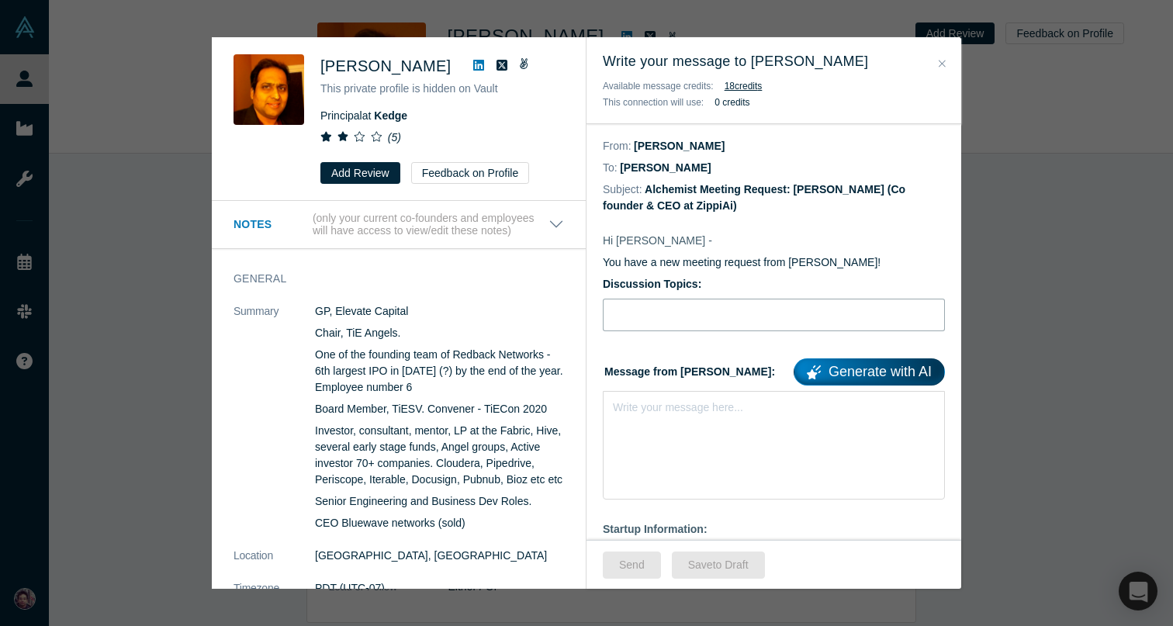
click at [668, 306] on input "Discussion Topics:" at bounding box center [774, 315] width 342 height 33
type input "Connecting to [PERSON_NAME]"
click at [658, 417] on div "Write your message here..." at bounding box center [774, 445] width 342 height 109
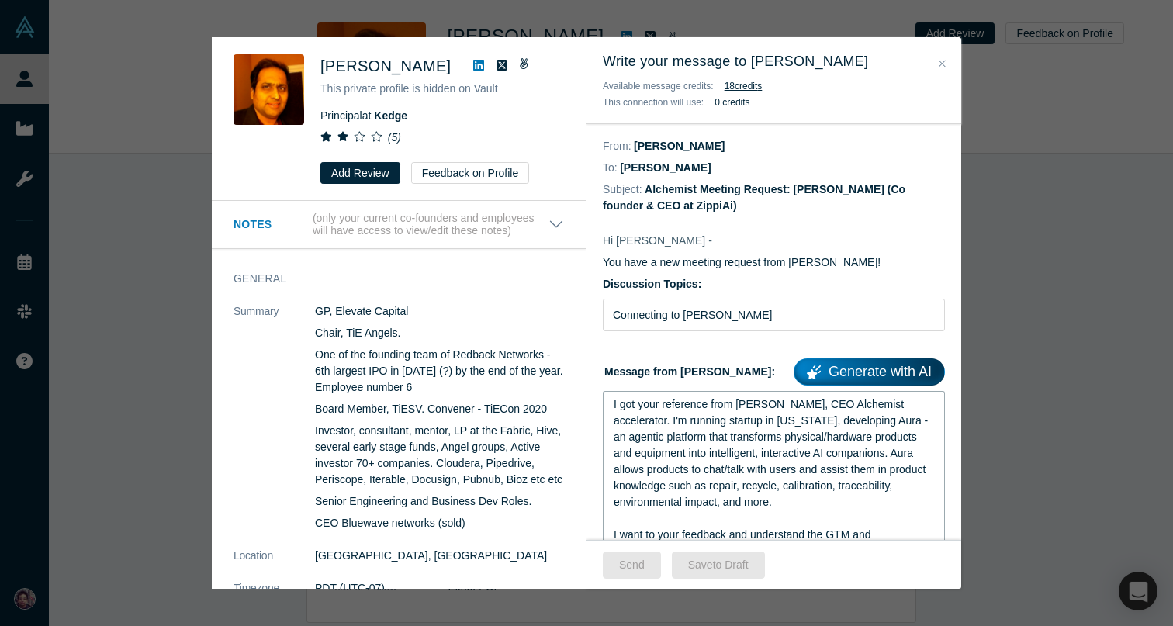
click at [614, 406] on span "I got your reference from [PERSON_NAME], CEO Alchemist accelerator. I'm running…" at bounding box center [772, 453] width 317 height 110
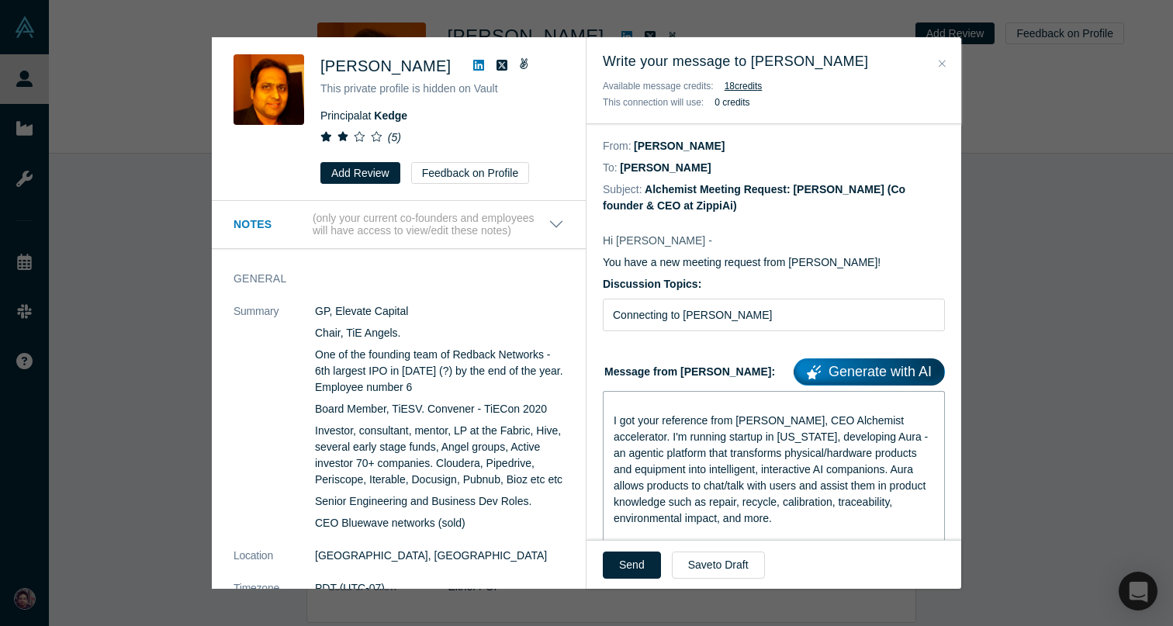
click at [623, 405] on div "rdw-editor" at bounding box center [774, 404] width 321 height 16
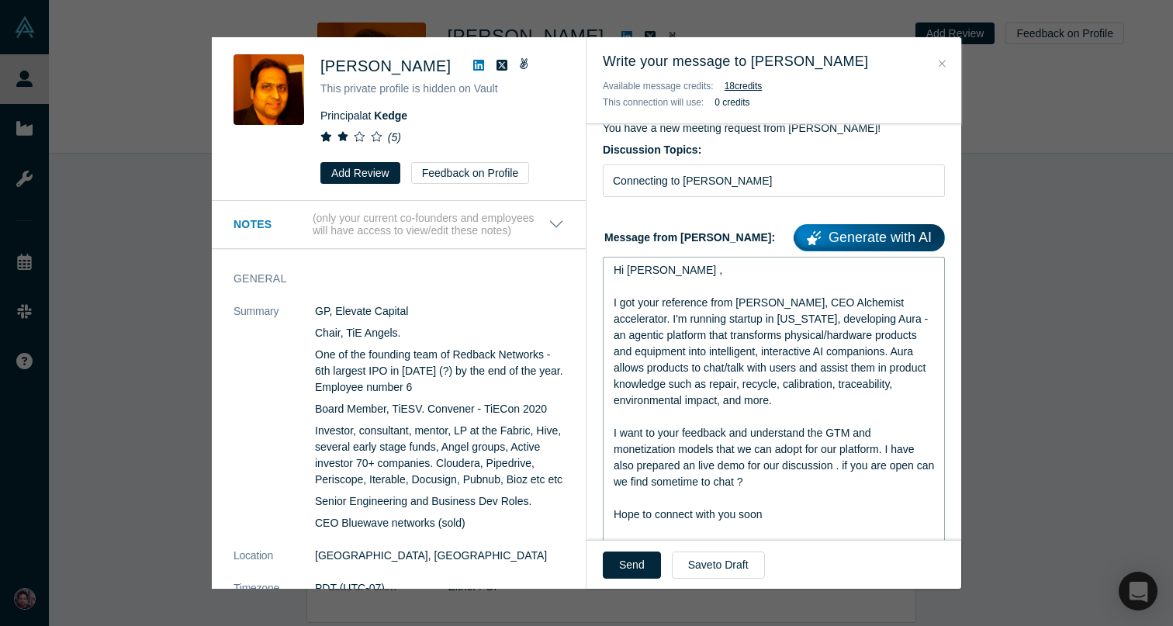
scroll to position [139, 0]
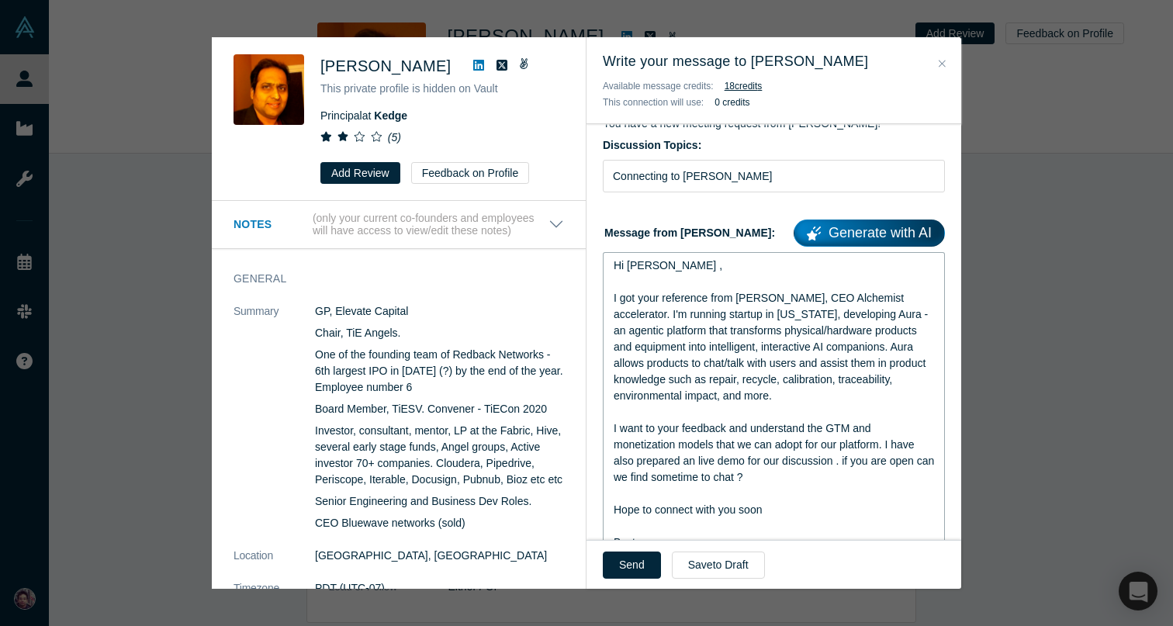
click at [833, 463] on span "I want to your feedback and understand the GTM and monetization models that we …" at bounding box center [775, 452] width 323 height 61
drag, startPoint x: 886, startPoint y: 448, endPoint x: 810, endPoint y: 431, distance: 77.9
click at [810, 431] on span "I want to your feedback and understand the GTM and monetization models that we …" at bounding box center [775, 452] width 323 height 61
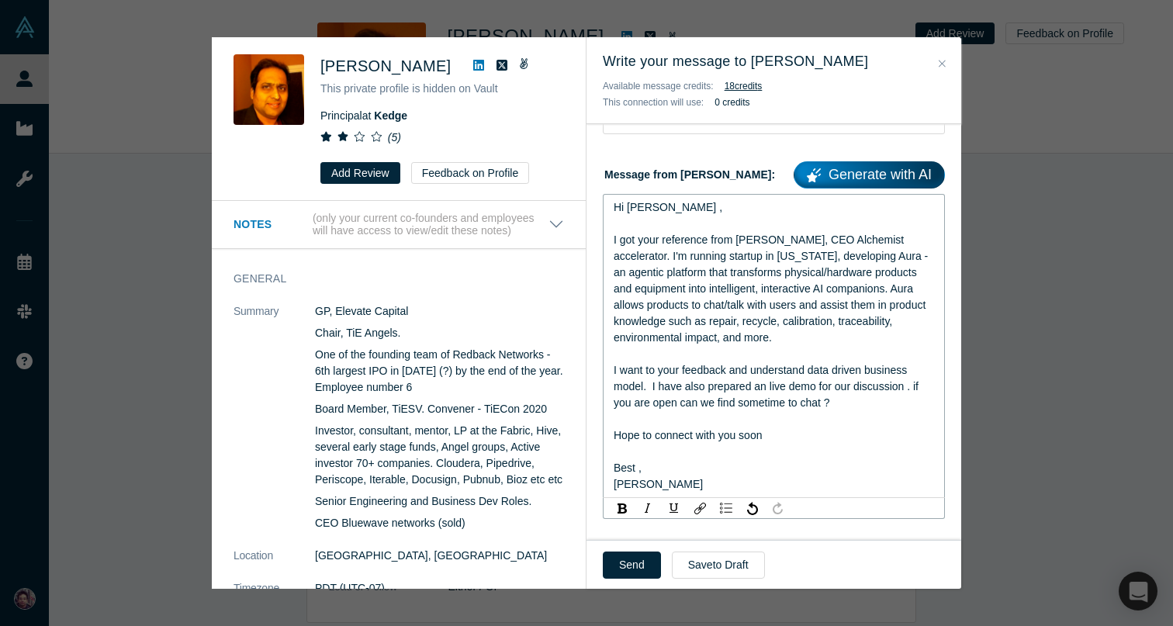
scroll to position [209, 0]
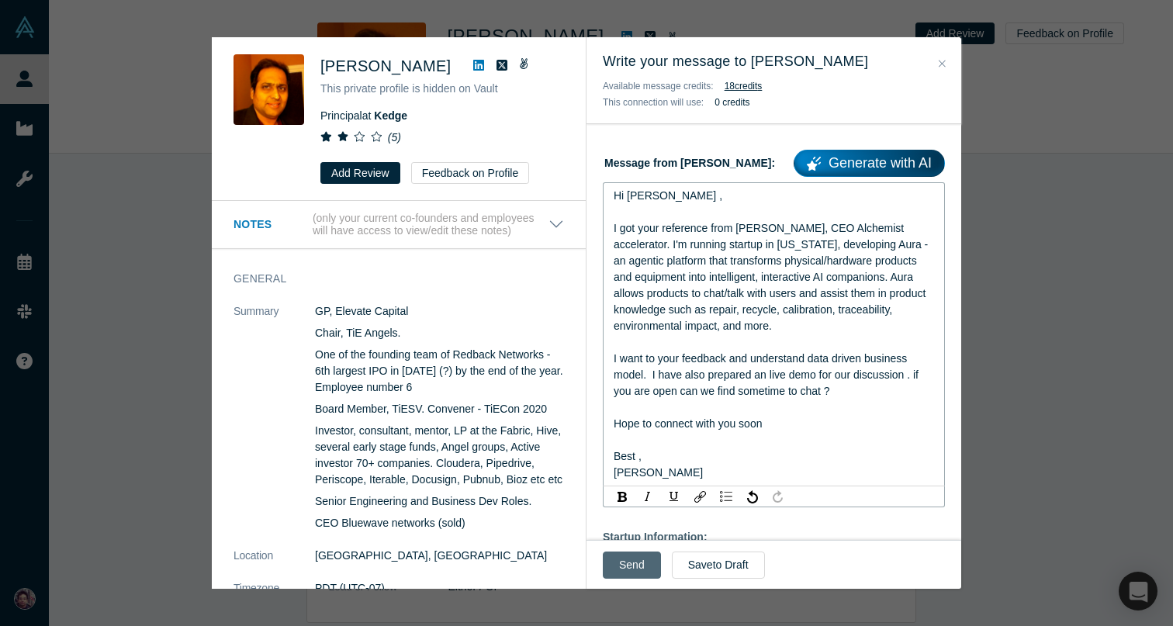
click at [631, 569] on button "Send" at bounding box center [632, 565] width 58 height 27
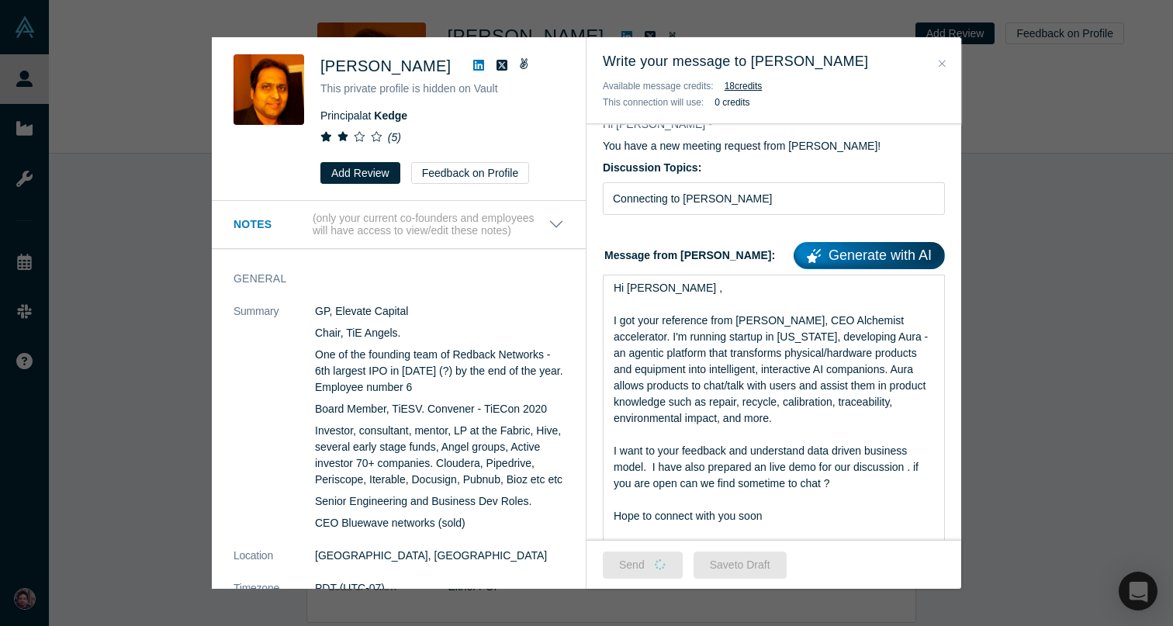
scroll to position [123, 0]
